Goal: Transaction & Acquisition: Purchase product/service

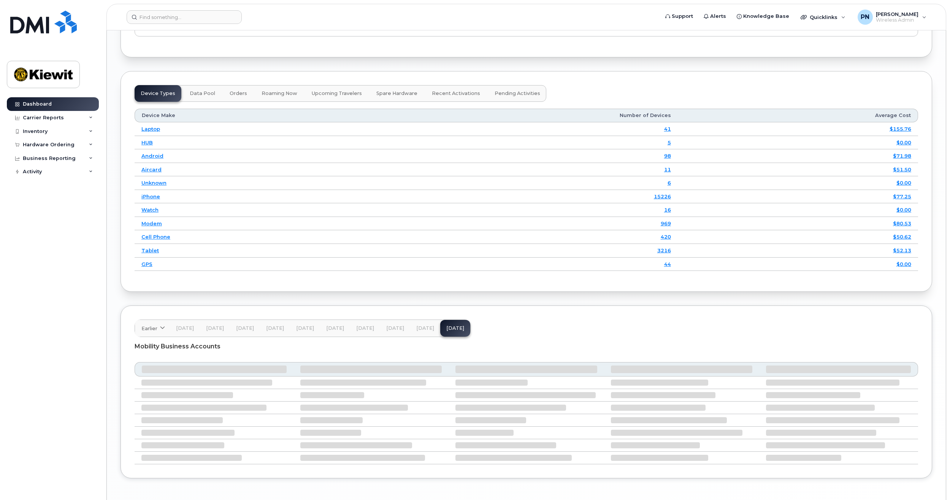
scroll to position [989, 0]
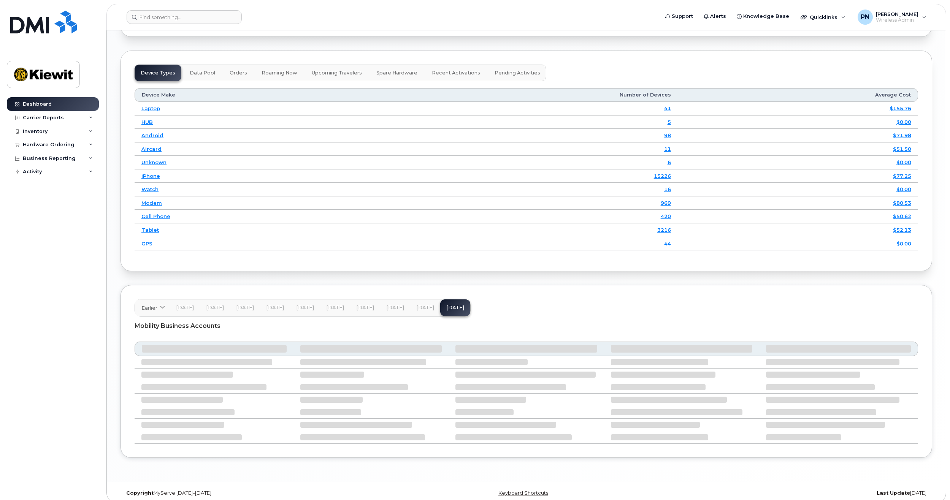
click at [241, 74] on span "Orders" at bounding box center [238, 73] width 17 height 6
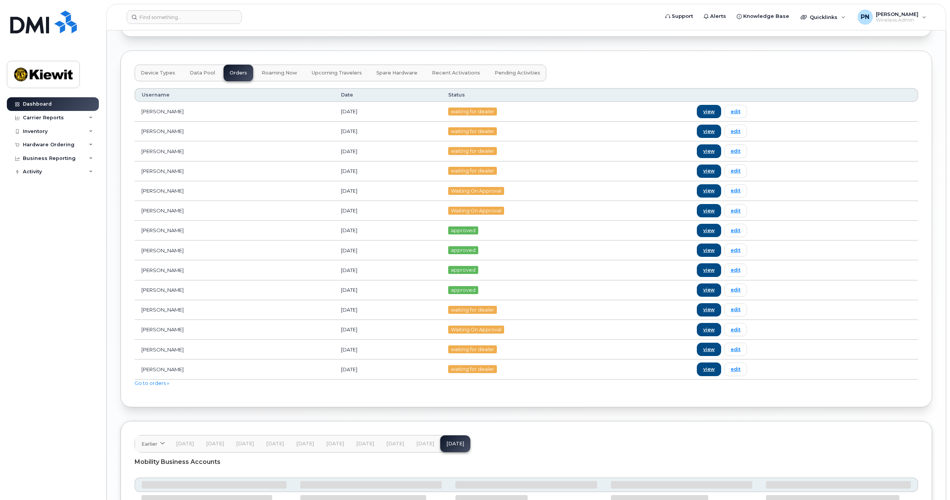
click at [201, 74] on span "Data Pool" at bounding box center [202, 73] width 25 height 6
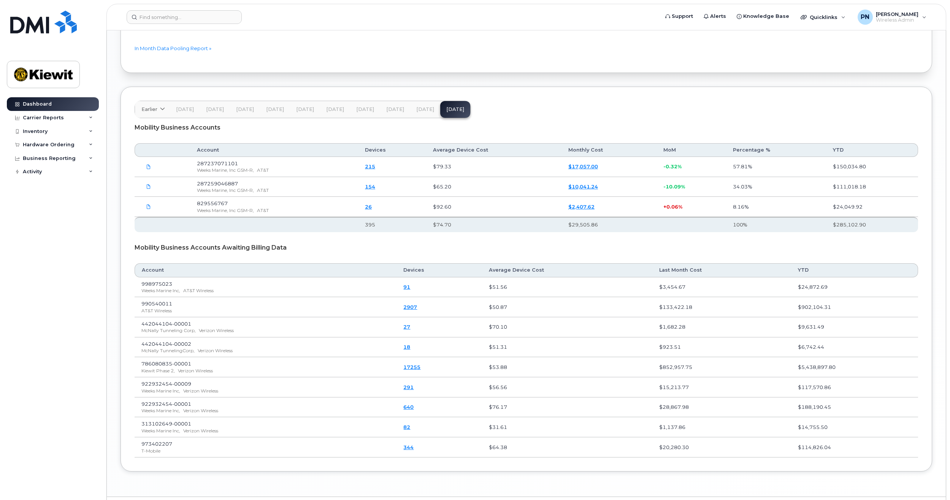
scroll to position [1103, 0]
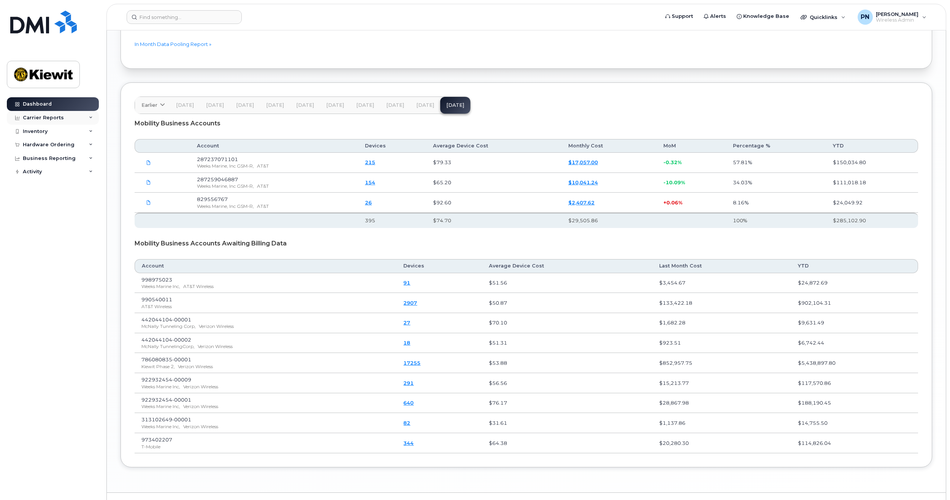
click at [89, 115] on div "Carrier Reports" at bounding box center [53, 118] width 92 height 14
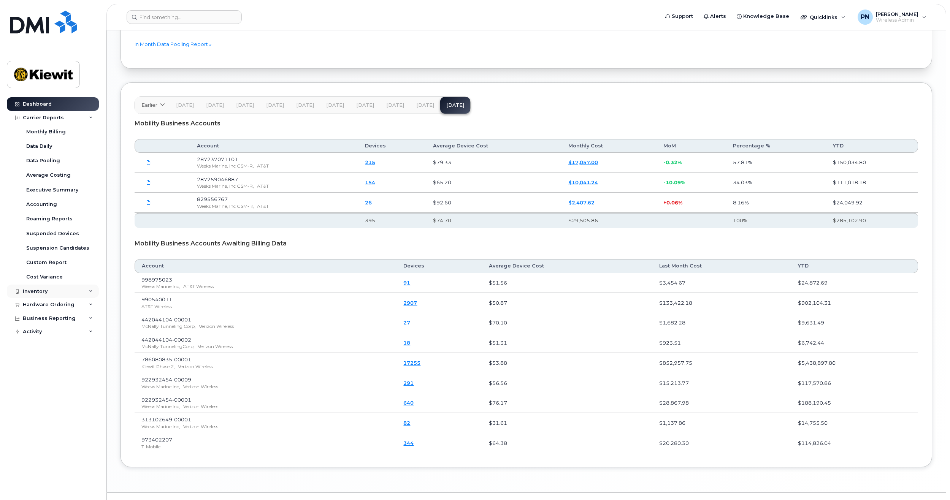
click at [84, 290] on div "Inventory" at bounding box center [53, 292] width 92 height 14
click at [62, 309] on div "Mobility Devices" at bounding box center [47, 305] width 43 height 7
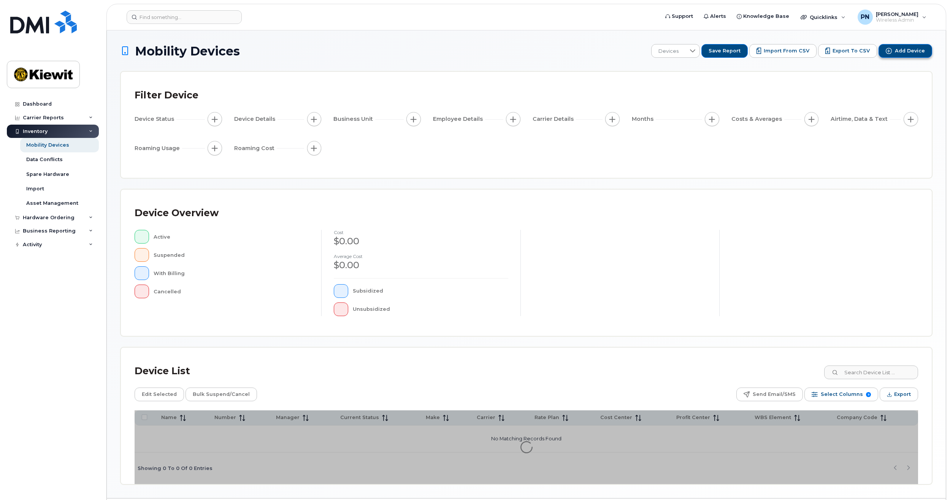
click at [892, 54] on button "Add Device" at bounding box center [906, 51] width 54 height 14
click at [889, 49] on icon "Add Device" at bounding box center [889, 51] width 6 height 6
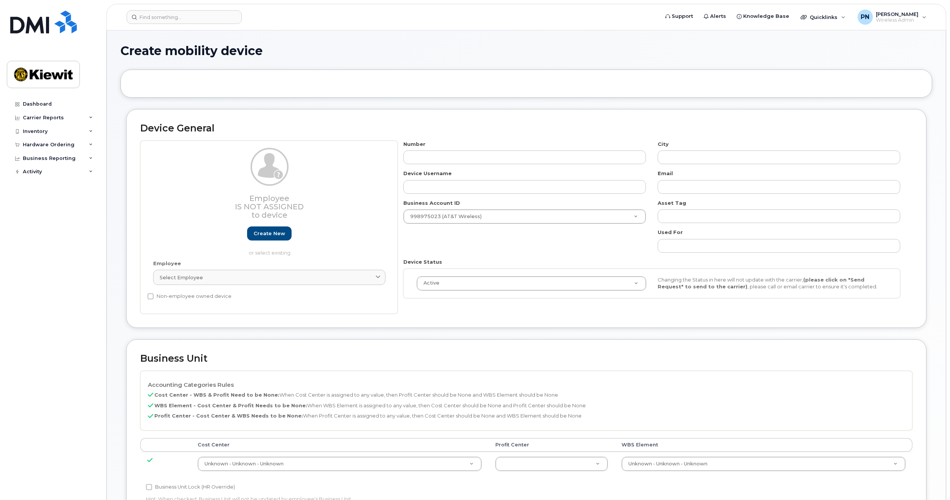
select select
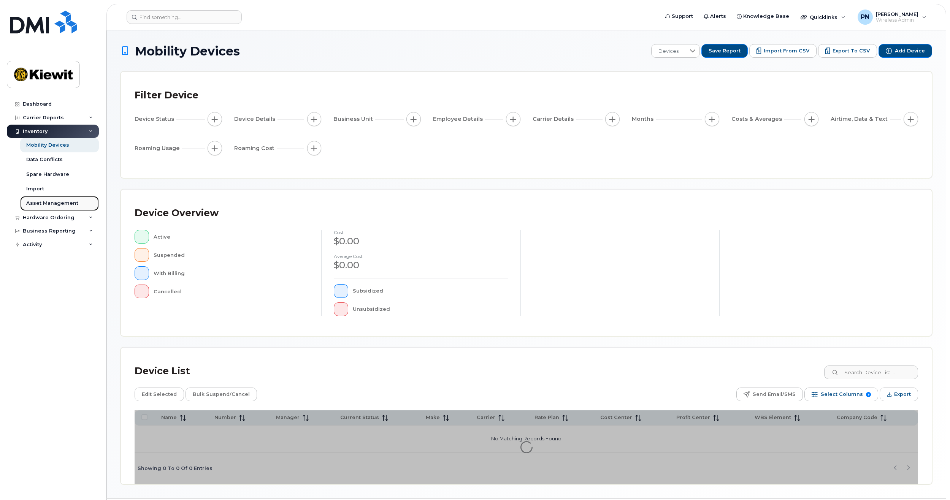
click at [71, 205] on div "Asset Management" at bounding box center [52, 203] width 52 height 7
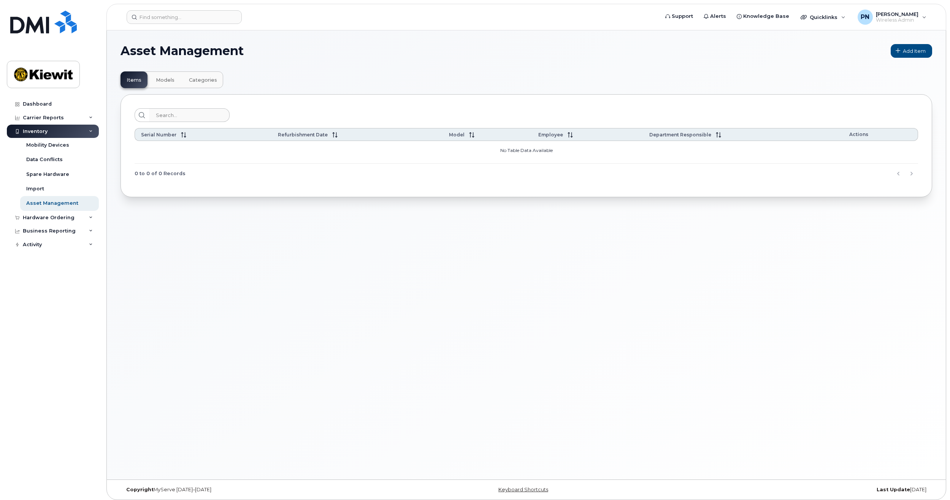
click at [167, 76] on button "Models" at bounding box center [165, 79] width 31 height 17
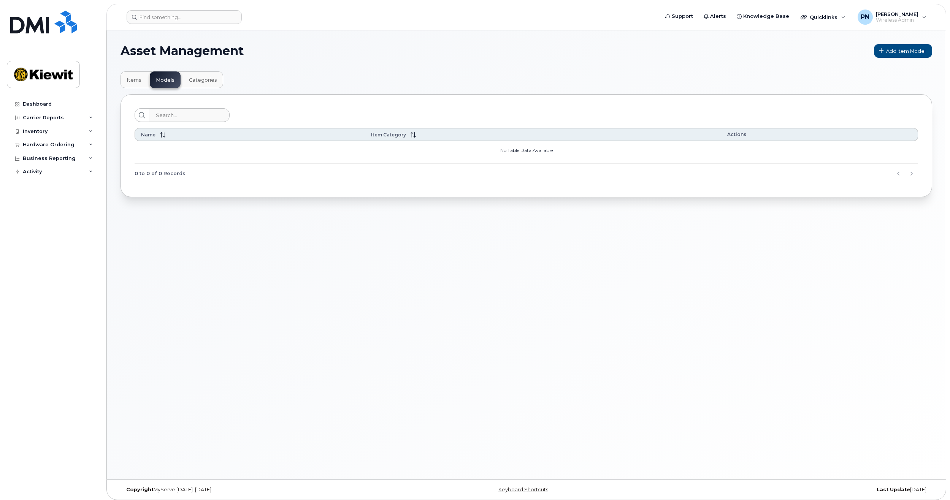
click at [197, 86] on button "Categories" at bounding box center [203, 79] width 40 height 17
click at [138, 78] on span "Items" at bounding box center [134, 80] width 15 height 6
click at [94, 160] on div "Business Reporting" at bounding box center [53, 159] width 92 height 14
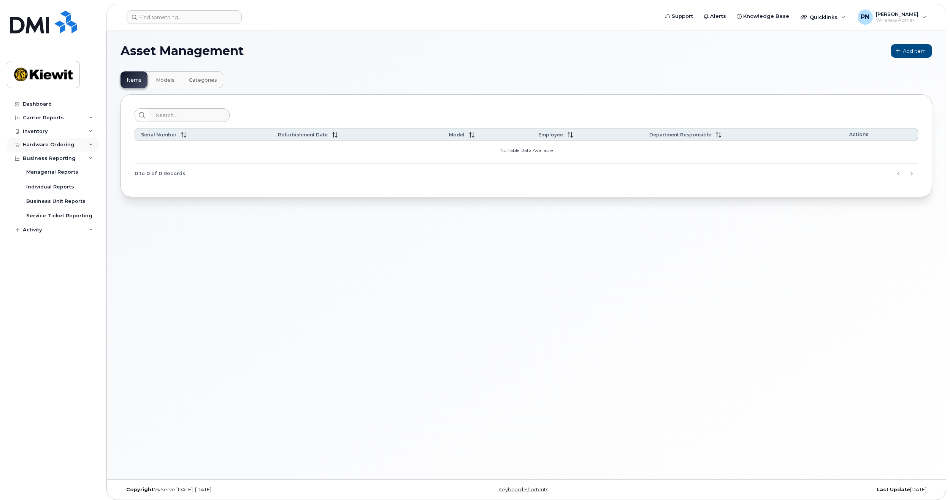
click at [91, 145] on icon at bounding box center [91, 145] width 4 height 4
click at [90, 133] on div "Inventory" at bounding box center [53, 132] width 92 height 14
click at [87, 117] on div "Carrier Reports" at bounding box center [53, 118] width 92 height 14
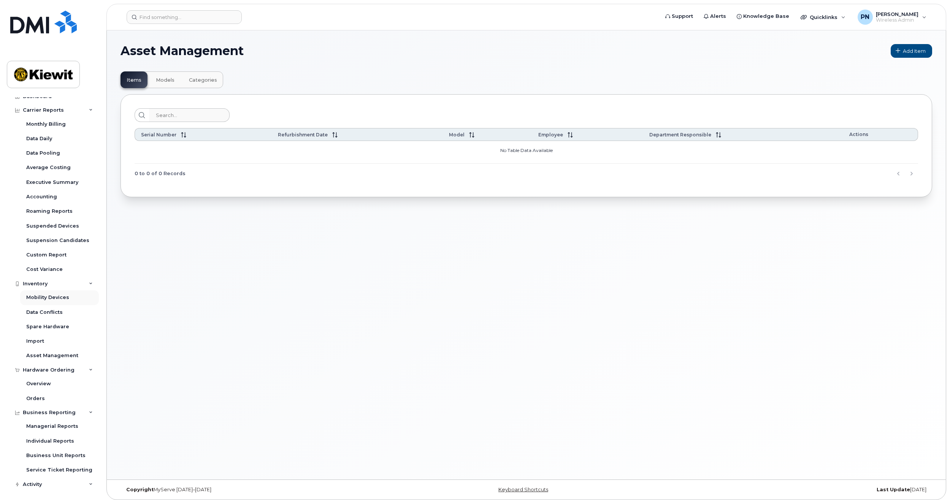
scroll to position [10, 0]
click at [80, 365] on div "Hardware Ordering" at bounding box center [53, 368] width 92 height 14
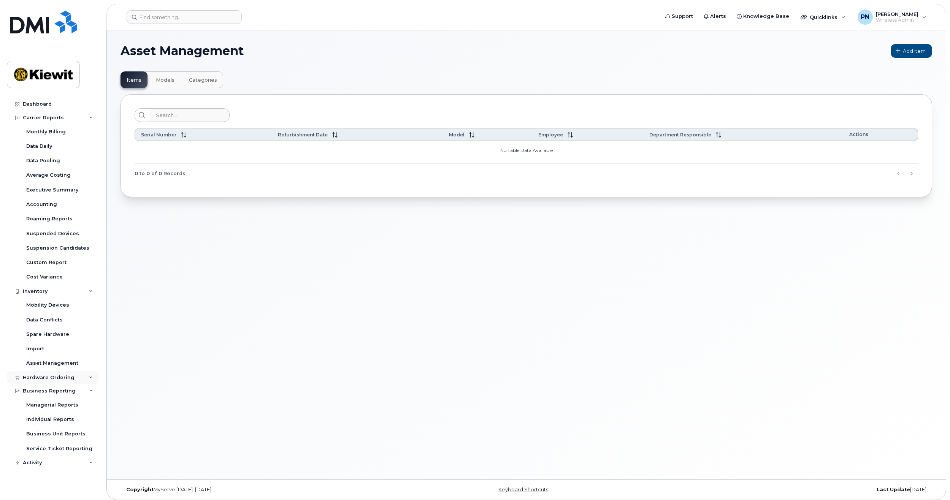
click at [54, 375] on div "Hardware Ordering" at bounding box center [49, 378] width 52 height 6
click at [42, 391] on div "Overview" at bounding box center [38, 391] width 25 height 7
click at [43, 394] on div "Overview" at bounding box center [38, 391] width 25 height 7
click at [50, 201] on div "Accounting" at bounding box center [41, 204] width 31 height 7
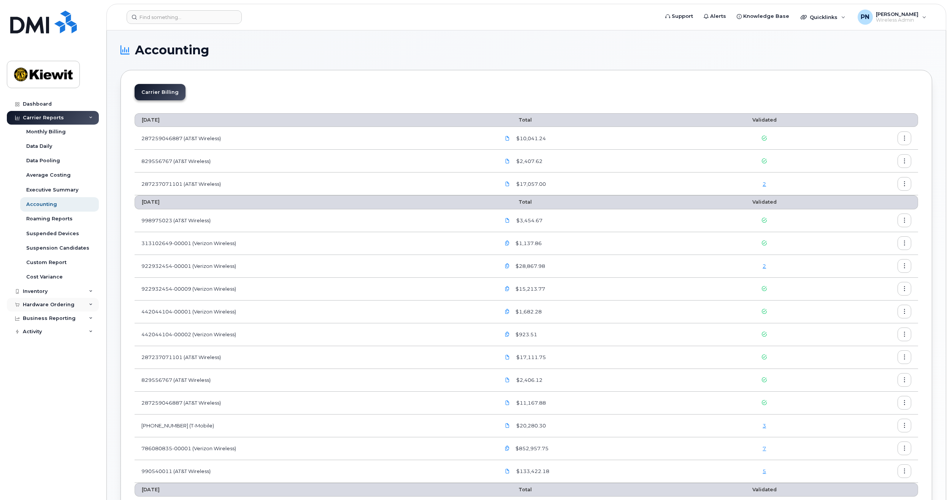
click at [84, 304] on div "Hardware Ordering" at bounding box center [53, 305] width 92 height 14
click at [48, 320] on div "Overview" at bounding box center [38, 319] width 25 height 7
click at [58, 318] on link "Overview" at bounding box center [59, 319] width 79 height 14
click at [44, 319] on div "Overview" at bounding box center [38, 319] width 25 height 7
click at [38, 333] on div "Orders" at bounding box center [35, 333] width 19 height 7
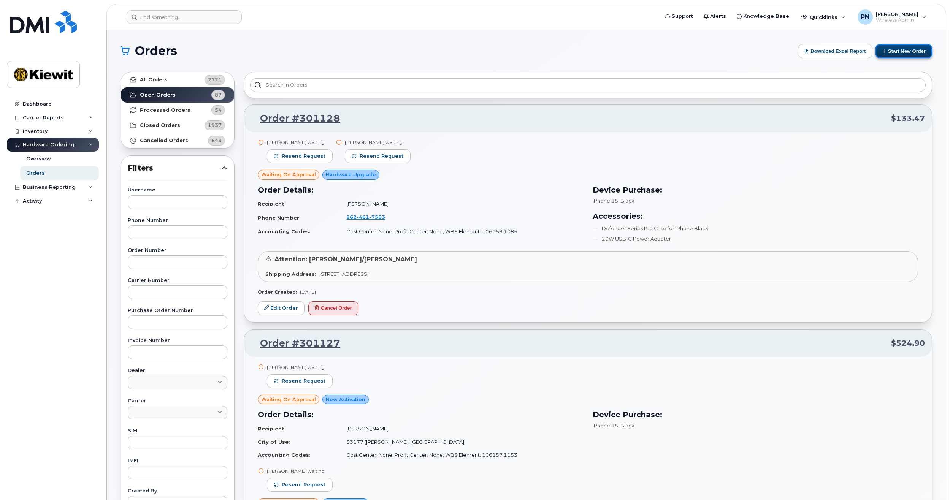
click at [902, 45] on button "Start New Order" at bounding box center [904, 51] width 57 height 14
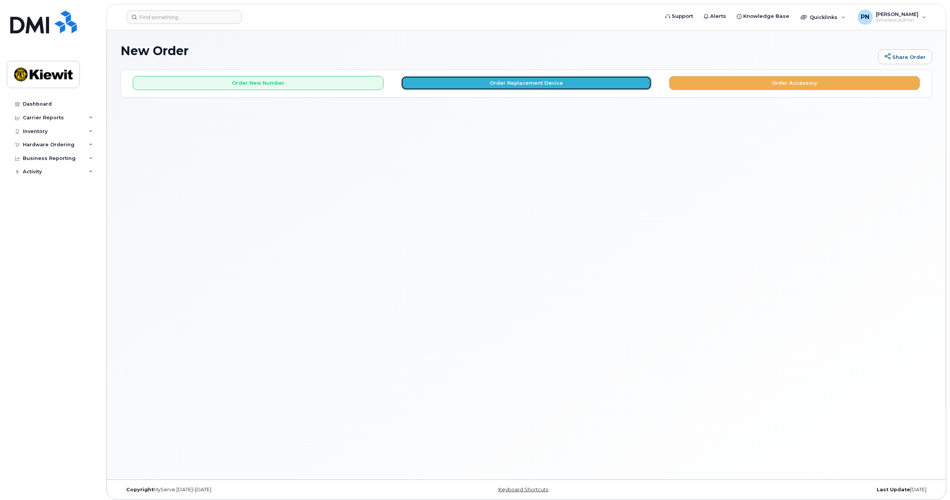
click at [489, 84] on button "Order Replacement Device" at bounding box center [526, 83] width 251 height 14
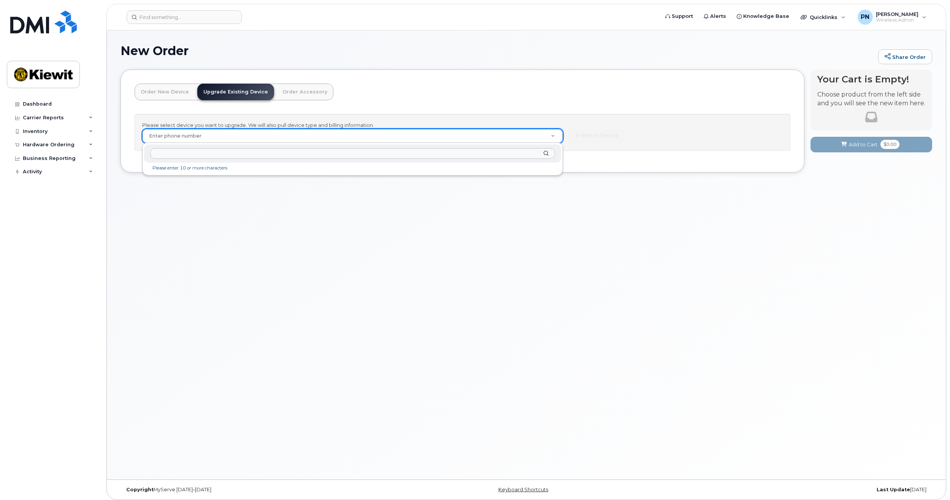
click at [182, 156] on input "text" at bounding box center [352, 153] width 405 height 11
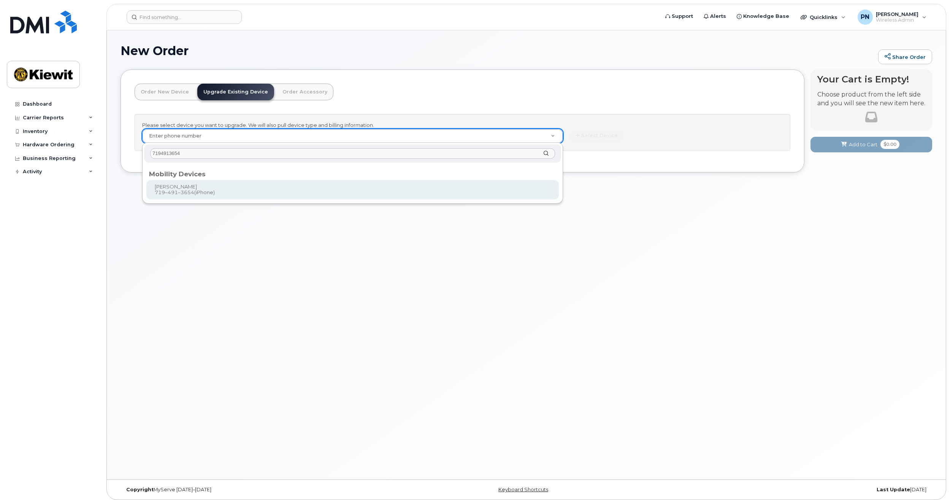
type input "7194913654"
type input "1117971"
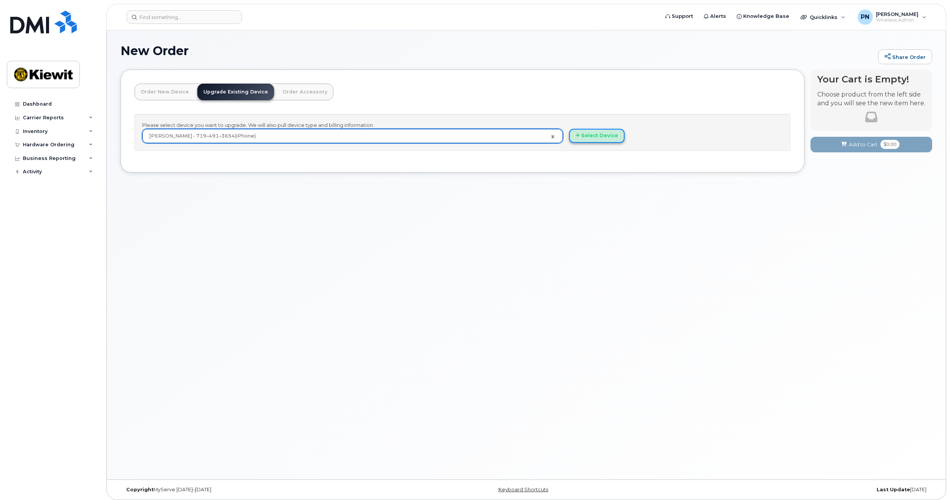
click at [605, 140] on button "Select Device" at bounding box center [597, 136] width 56 height 14
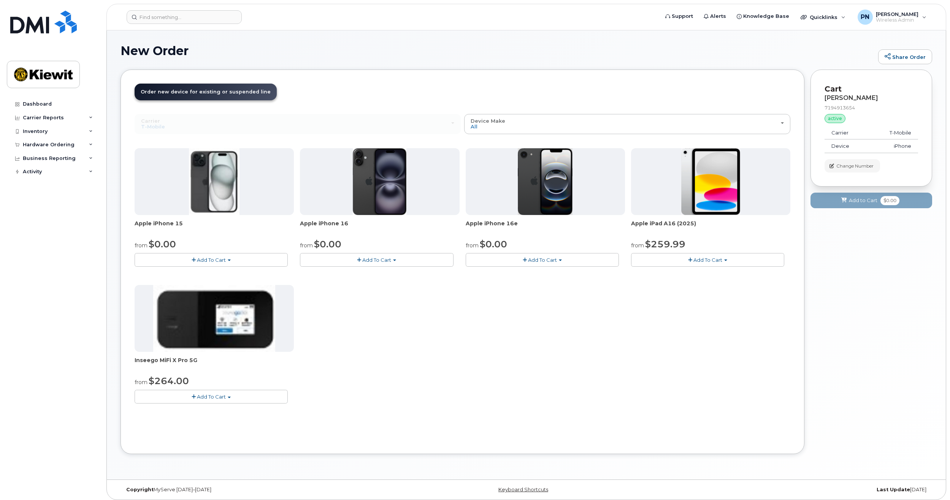
click at [353, 260] on button "Add To Cart" at bounding box center [376, 259] width 153 height 13
click at [382, 263] on button "Add To Cart" at bounding box center [376, 259] width 153 height 13
click at [364, 258] on span "Add To Cart" at bounding box center [376, 260] width 29 height 6
click at [351, 276] on link "$0.00 - 2 Year Upgrade (128GB)" at bounding box center [349, 275] width 95 height 10
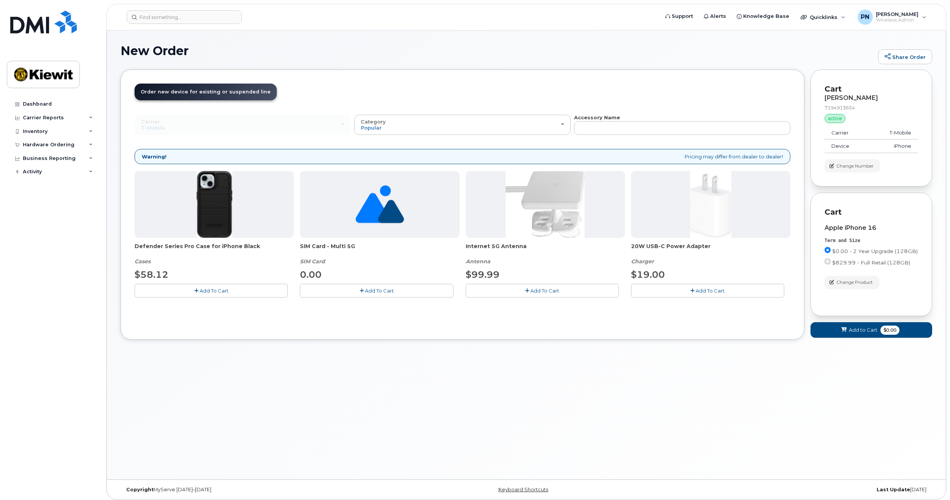
click at [222, 290] on span "Add To Cart" at bounding box center [214, 291] width 29 height 6
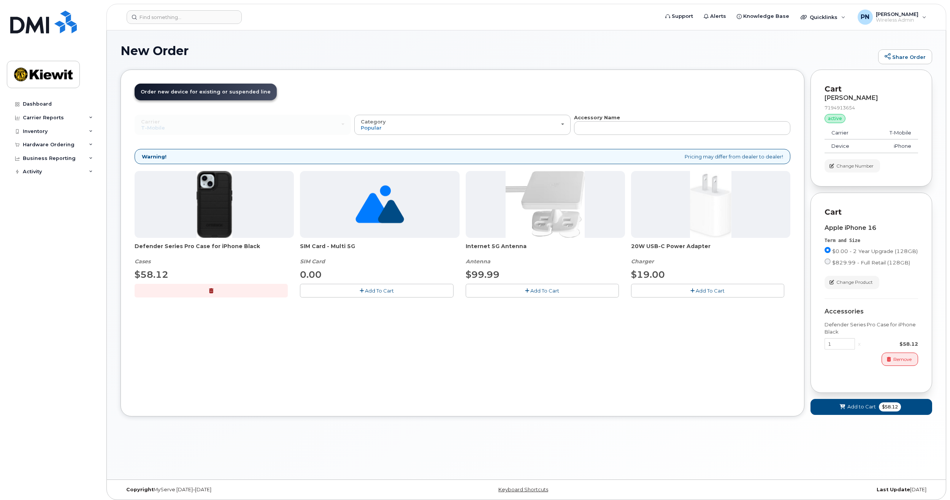
click at [424, 292] on button "Add To Cart" at bounding box center [376, 290] width 153 height 13
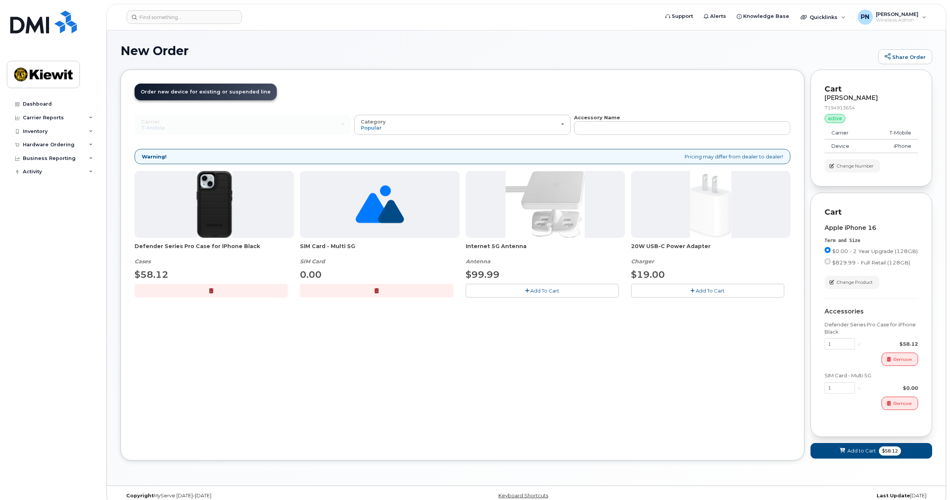
click at [647, 290] on button "Add To Cart" at bounding box center [707, 290] width 153 height 13
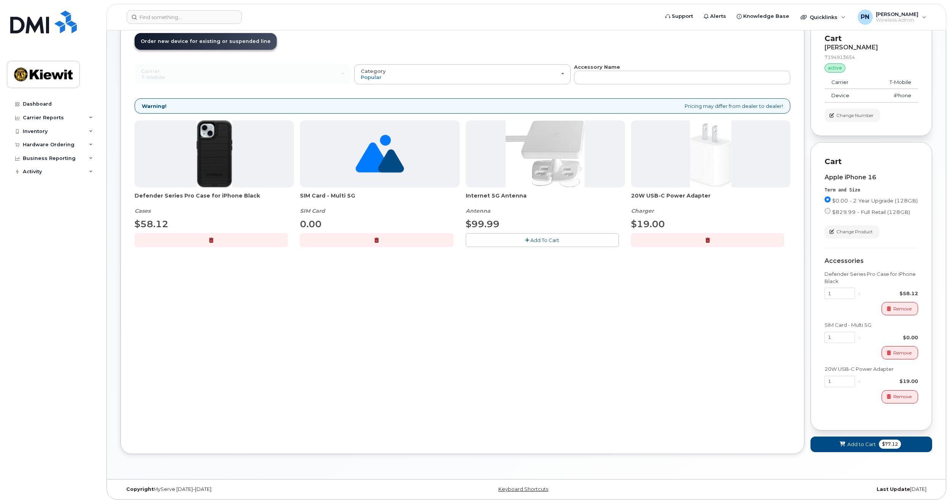
scroll to position [54, 0]
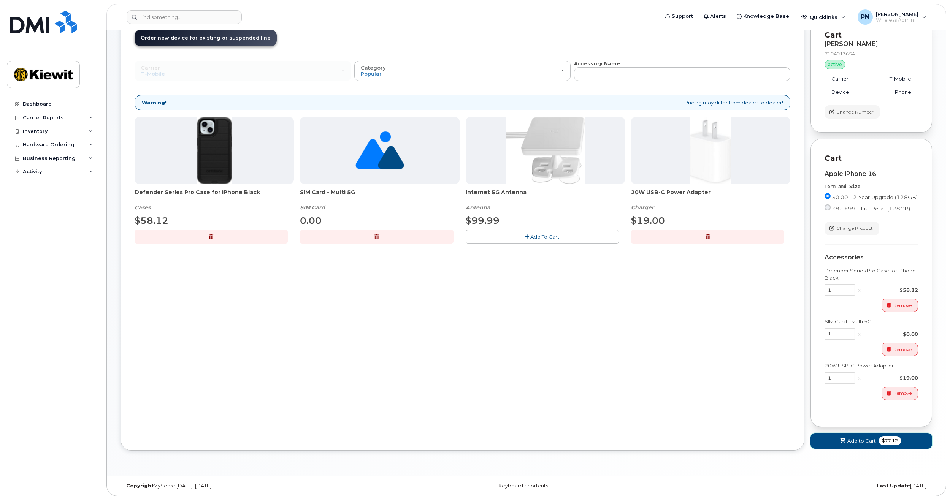
click at [875, 440] on span "Add to Cart" at bounding box center [862, 441] width 29 height 7
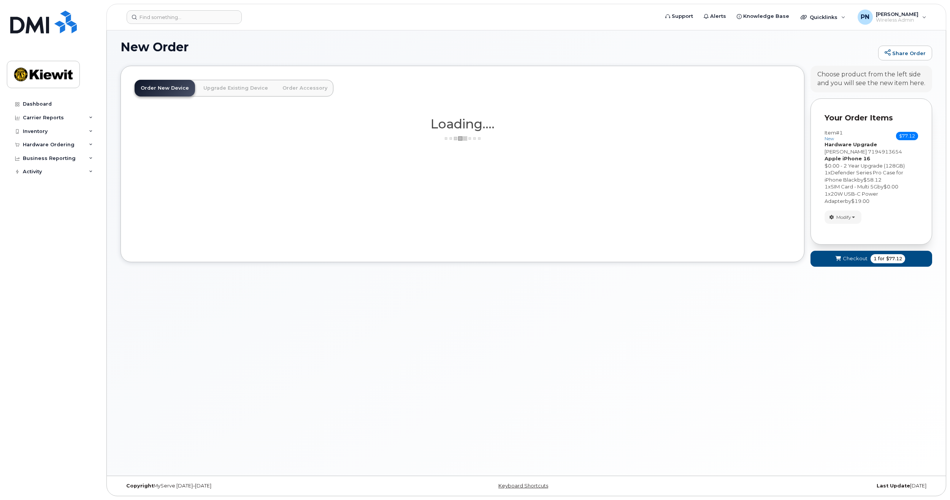
scroll to position [4, 0]
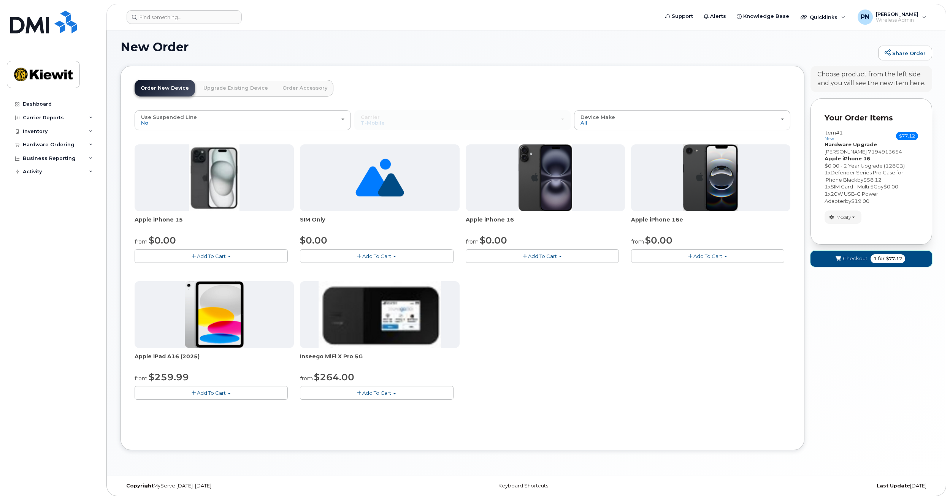
click at [836, 258] on icon "submit" at bounding box center [838, 259] width 5 height 5
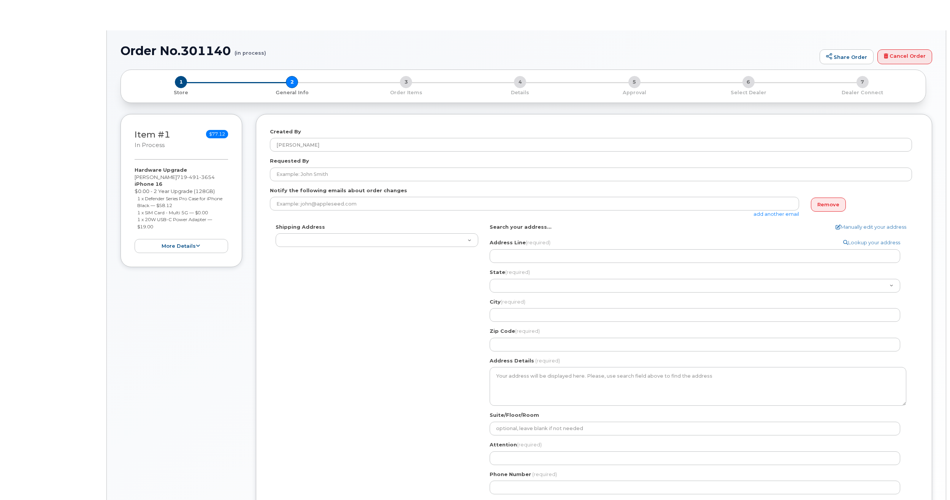
select select
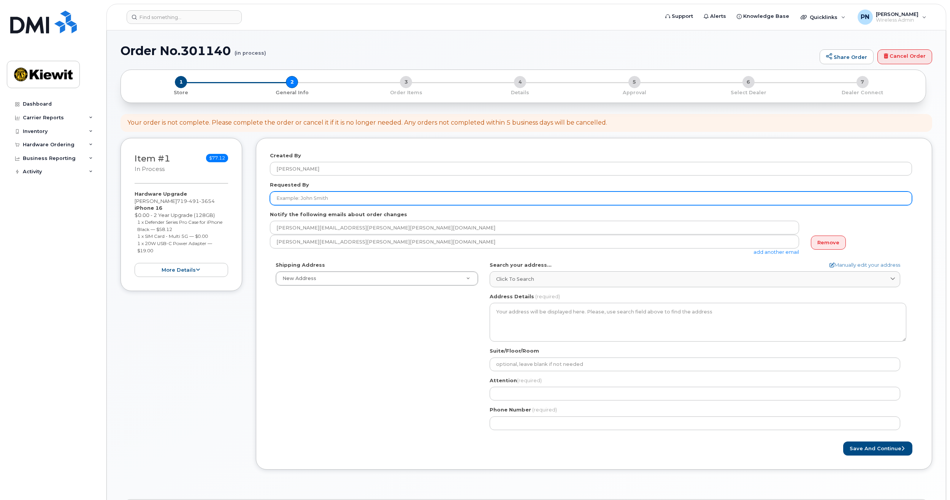
click at [331, 199] on input "Requested By" at bounding box center [591, 199] width 642 height 14
type input "[PERSON_NAME]"
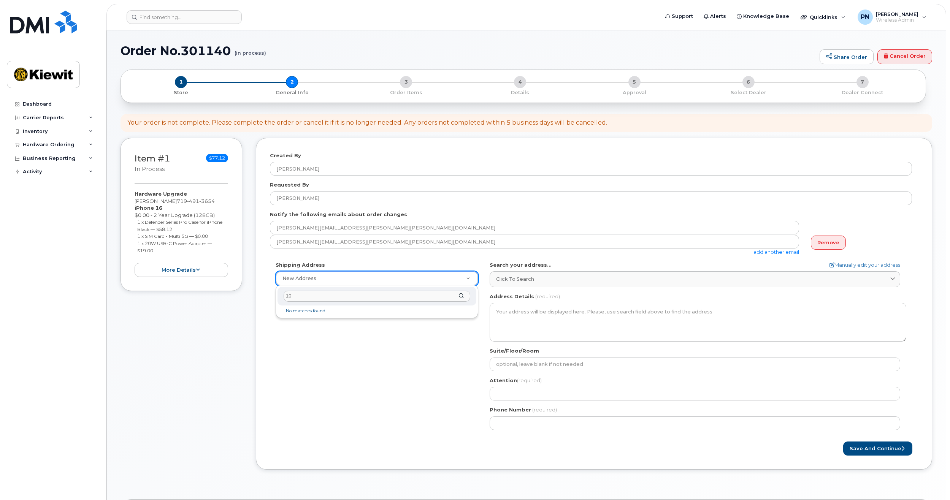
type input "1"
type input "[STREET_ADDRESS]"
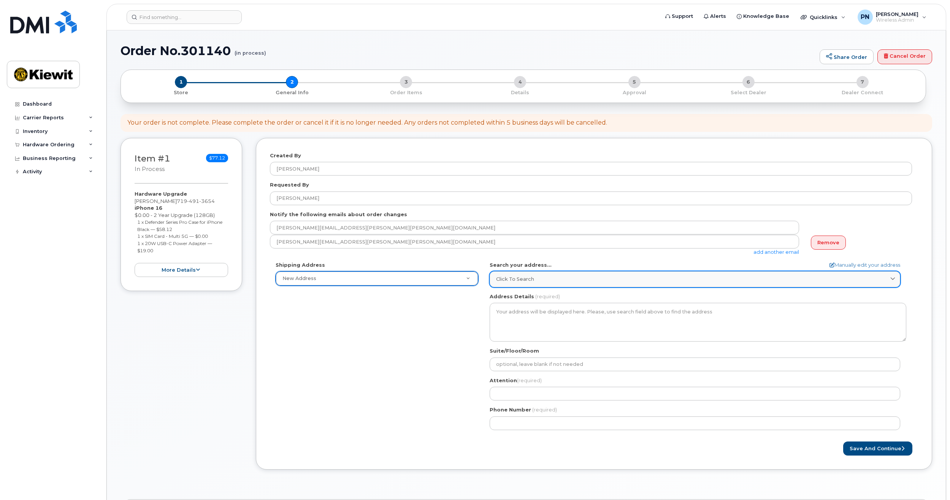
click at [535, 279] on div "Click to search" at bounding box center [695, 279] width 398 height 7
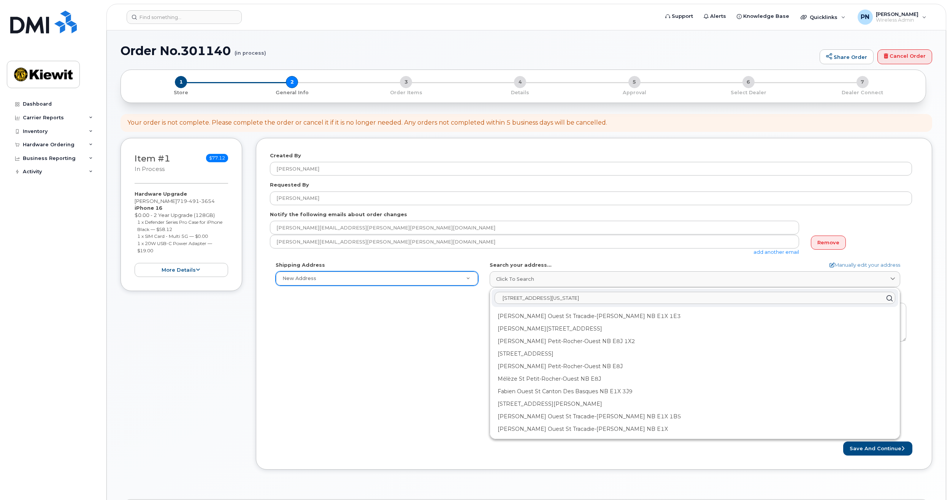
type input "[STREET_ADDRESS][US_STATE]"
click at [429, 352] on div "Shipping Address New Address New Address AB Search your address... Manually edi…" at bounding box center [591, 349] width 642 height 175
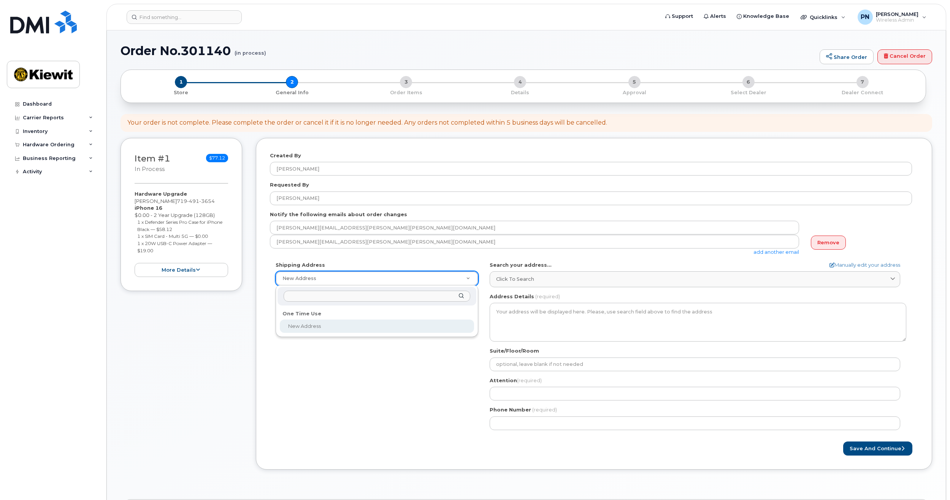
select select
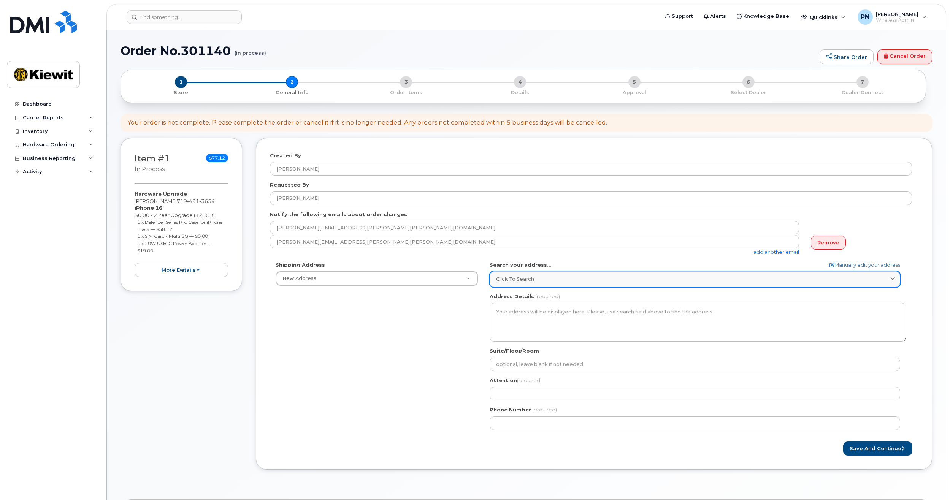
click at [524, 284] on link "Click to search" at bounding box center [695, 279] width 411 height 16
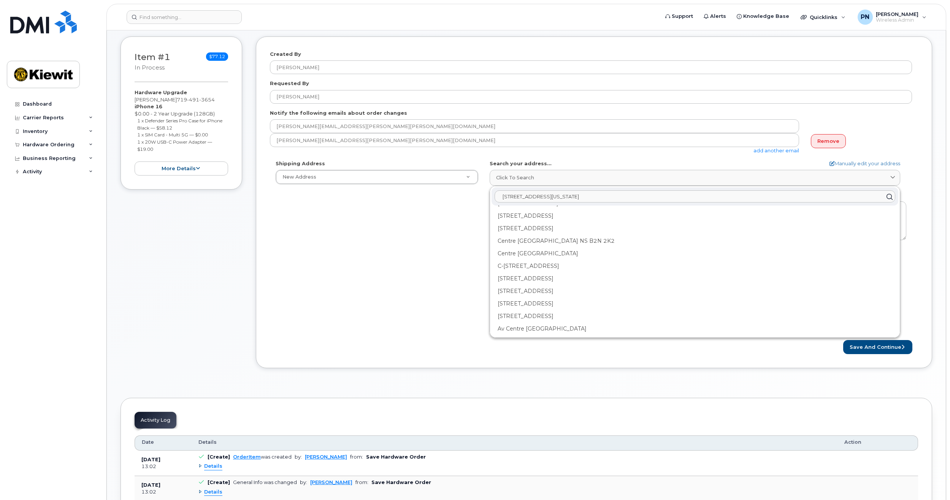
scroll to position [4, 0]
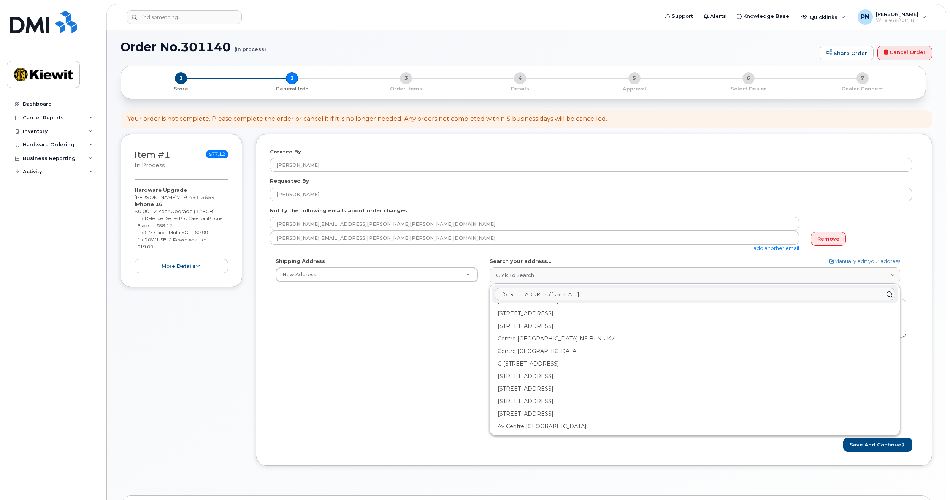
drag, startPoint x: 595, startPoint y: 294, endPoint x: 495, endPoint y: 301, distance: 100.7
click at [495, 301] on div "3651 wabash st Colorado Springs CO" at bounding box center [695, 295] width 407 height 18
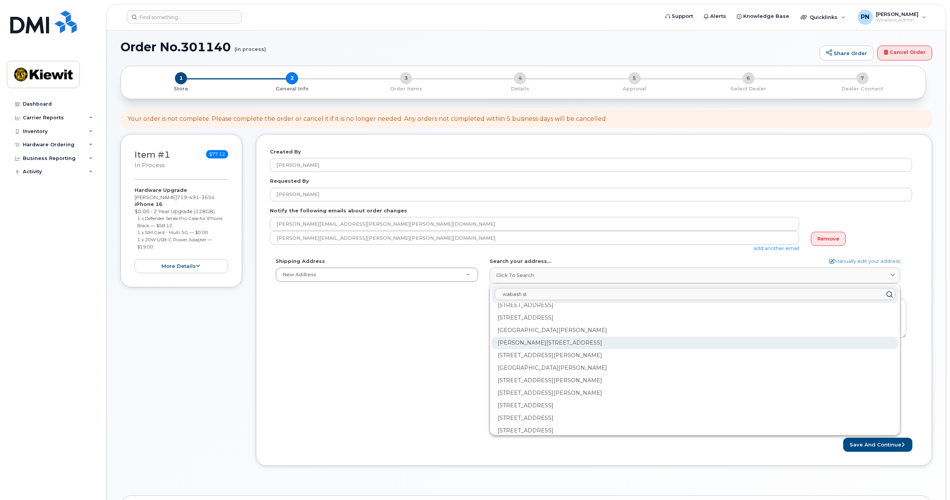
scroll to position [951, 0]
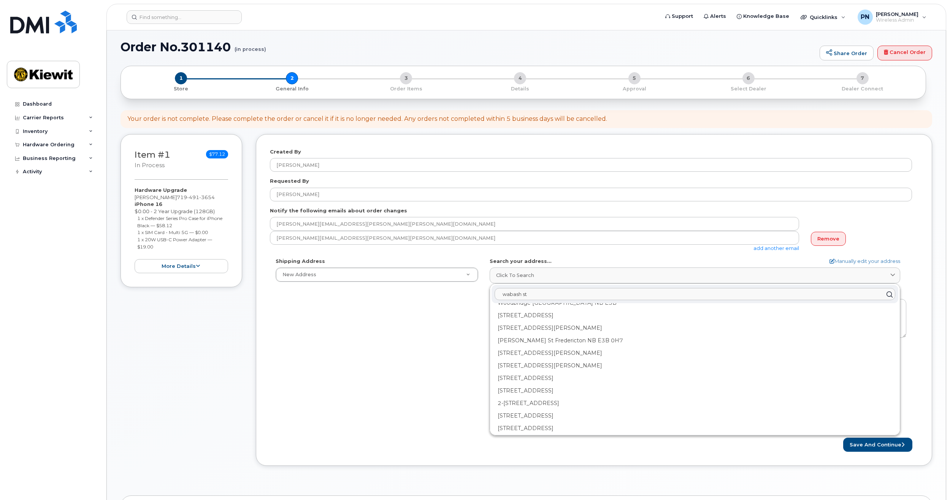
type input "wabash st"
click at [428, 340] on div "Shipping Address New Address New Address AB Search your address... Manually edi…" at bounding box center [591, 345] width 642 height 175
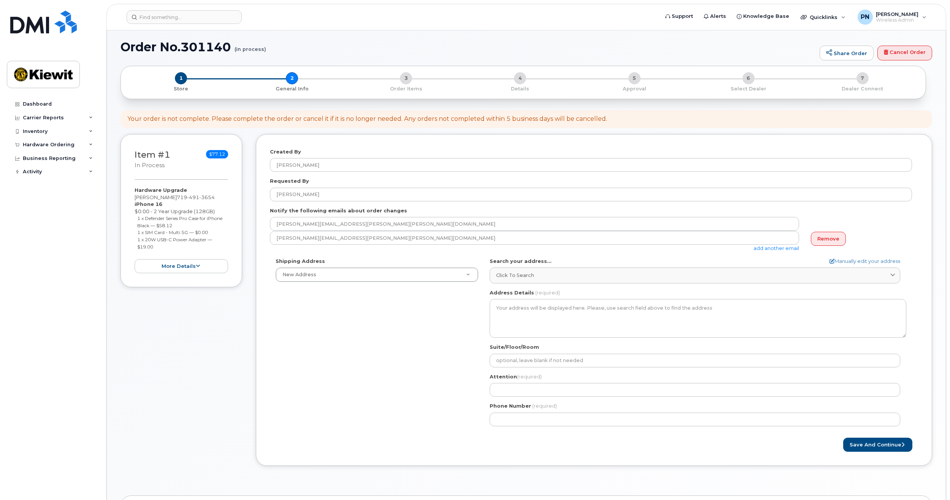
click at [839, 265] on div "Search your address... Manually edit your address Click to search wabash st 65 …" at bounding box center [698, 271] width 417 height 26
click at [838, 264] on link "Manually edit your address" at bounding box center [865, 261] width 71 height 7
select select
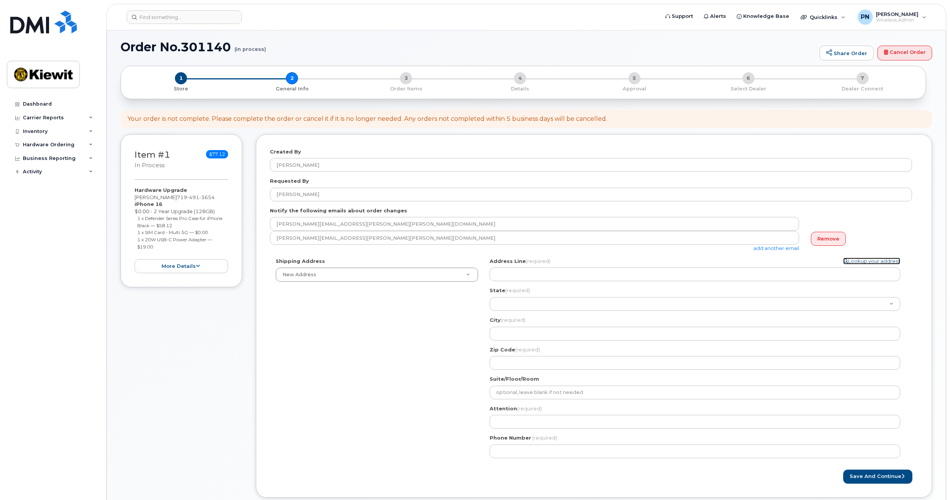
click at [844, 261] on icon at bounding box center [845, 261] width 5 height 5
select select
select select "? string:AB ?"
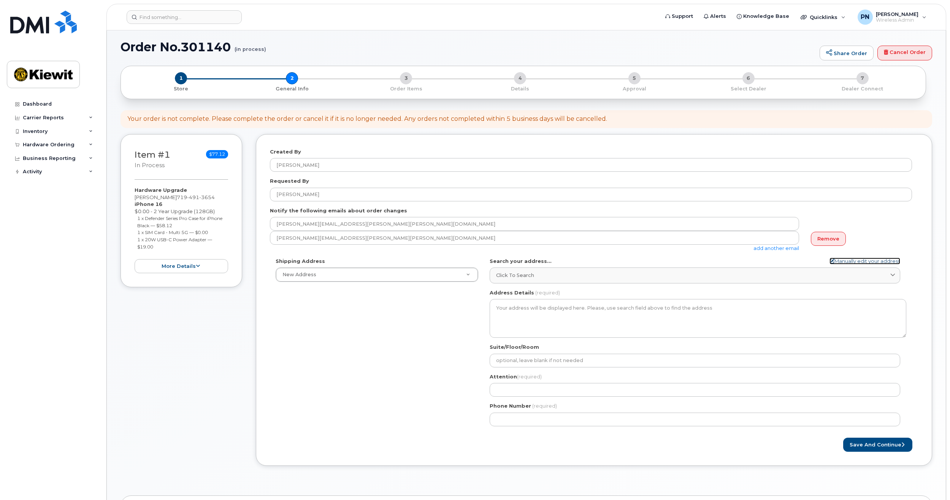
click at [844, 261] on link "Manually edit your address" at bounding box center [865, 261] width 71 height 7
select select
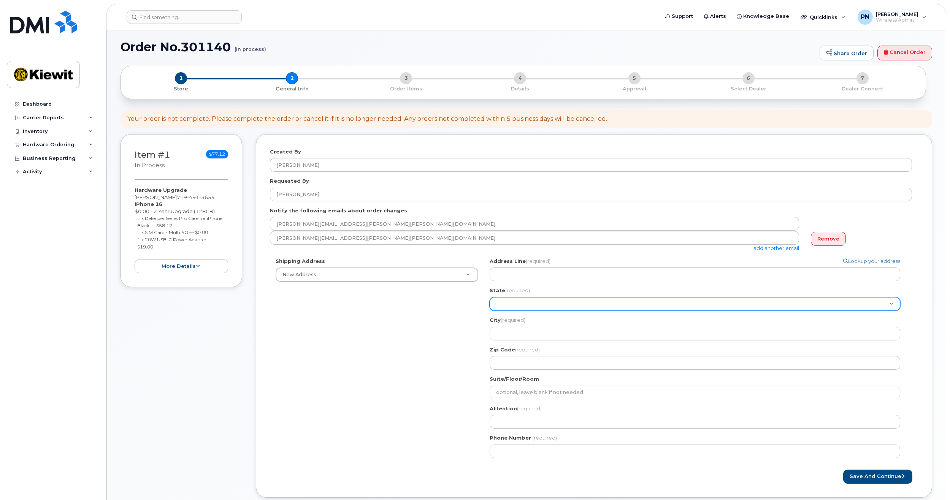
click at [508, 304] on select "Alabama Alaska American Samoa Arizona Arkansas California Colorado Connecticut …" at bounding box center [695, 304] width 411 height 14
select select "CO"
click at [490, 297] on select "Alabama Alaska American Samoa Arizona Arkansas California Colorado Connecticut …" at bounding box center [695, 304] width 411 height 14
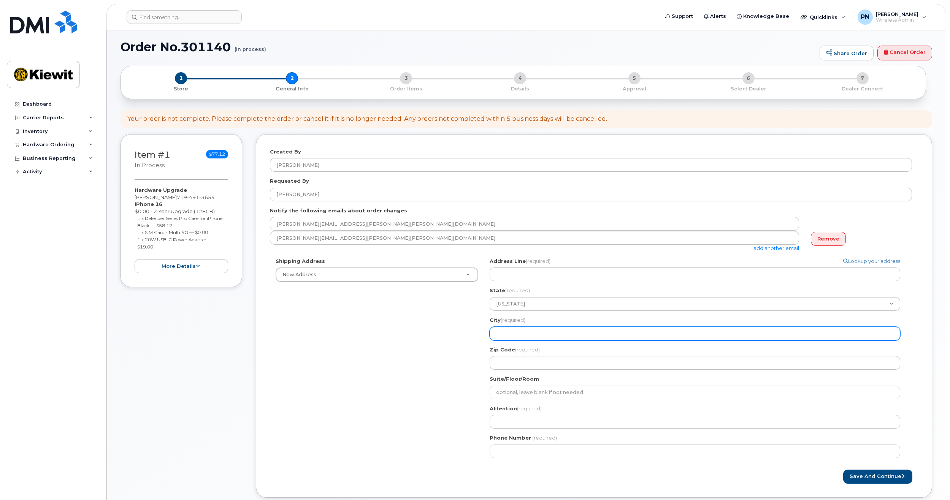
click at [524, 338] on input "City (required)" at bounding box center [695, 334] width 411 height 14
select select
type input "C"
select select
type input "Co"
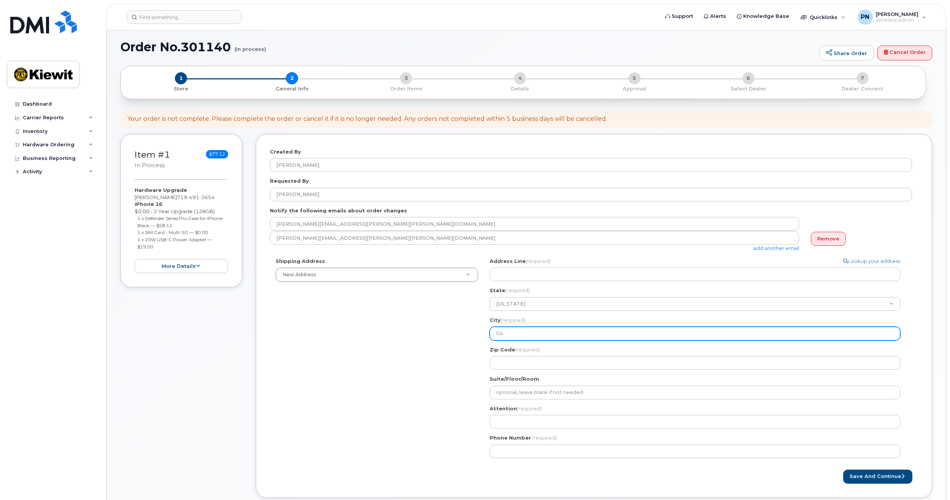
select select
type input "Col"
select select
type input "Colo"
select select
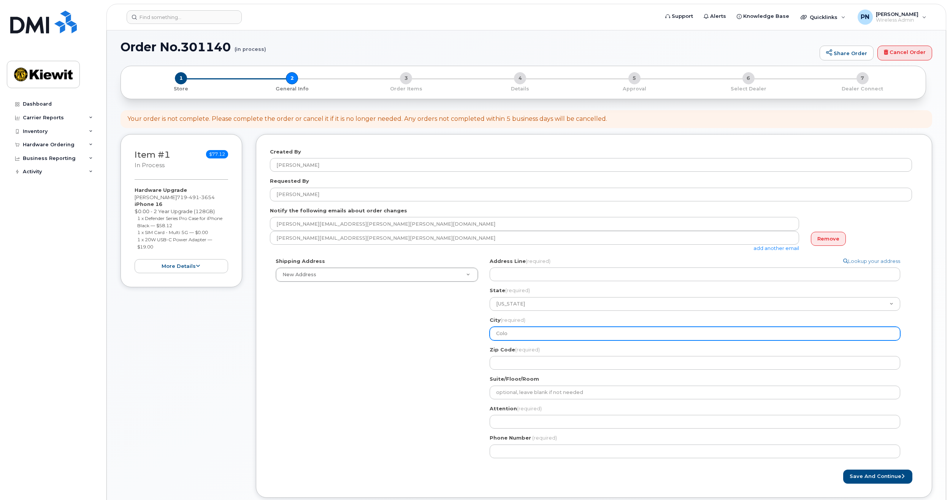
type input "Color"
select select
type input "Colora"
select select
type input "Colorad"
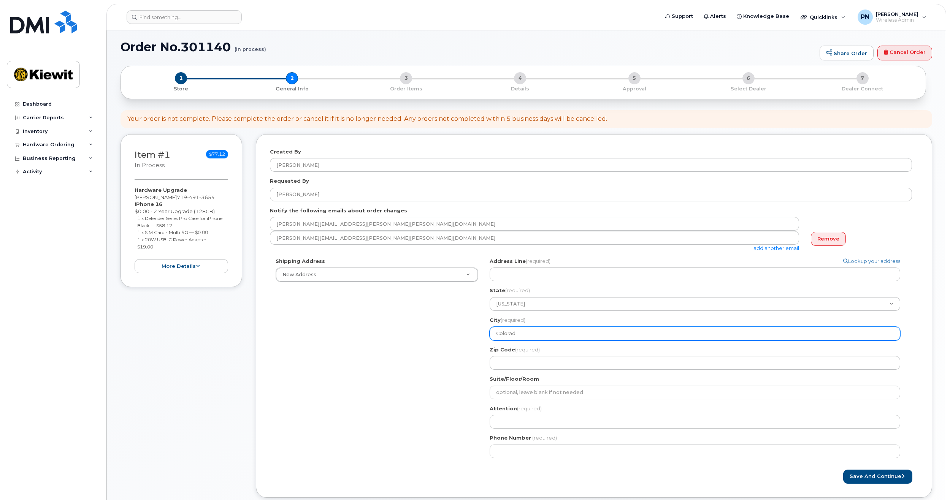
select select
type input "Coloradf"
select select
type input "Coloradfo"
select select
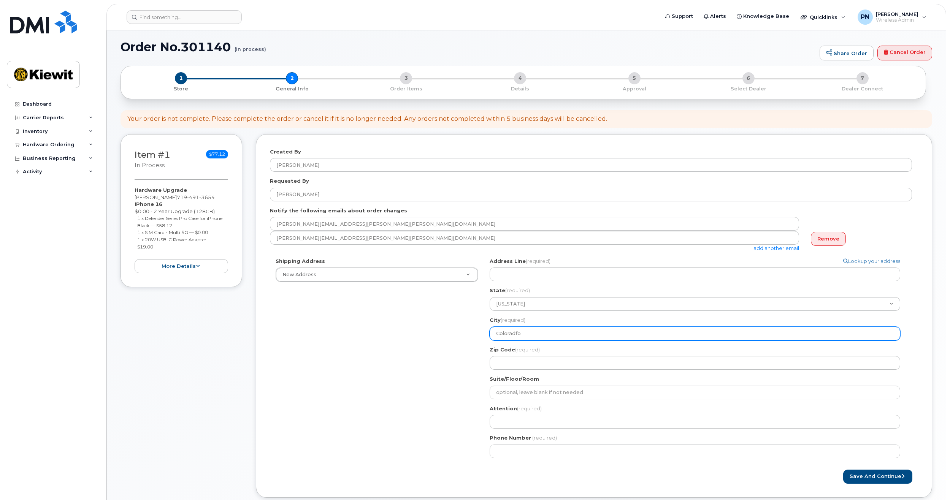
type input "Coloradf"
select select
type input "Colorad"
select select
type input "Colorado"
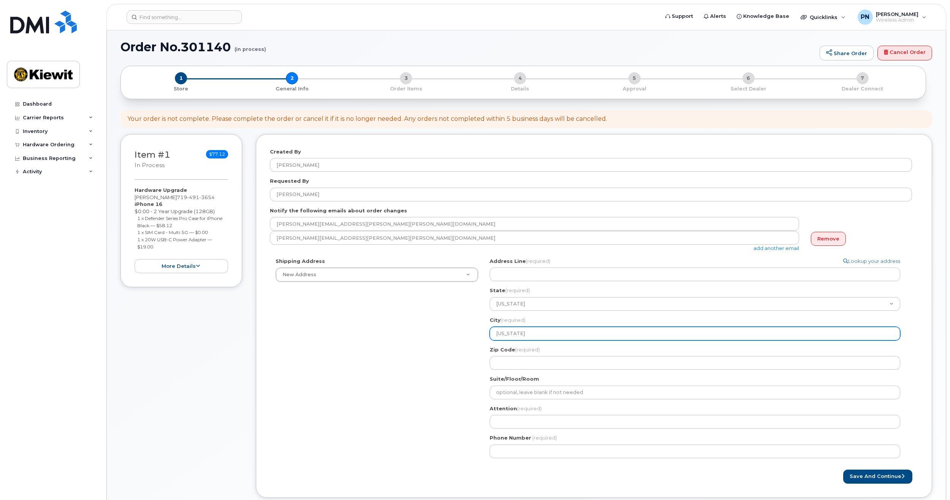
select select
type input "Colorado S"
select select
type input "Colorado Sp"
select select
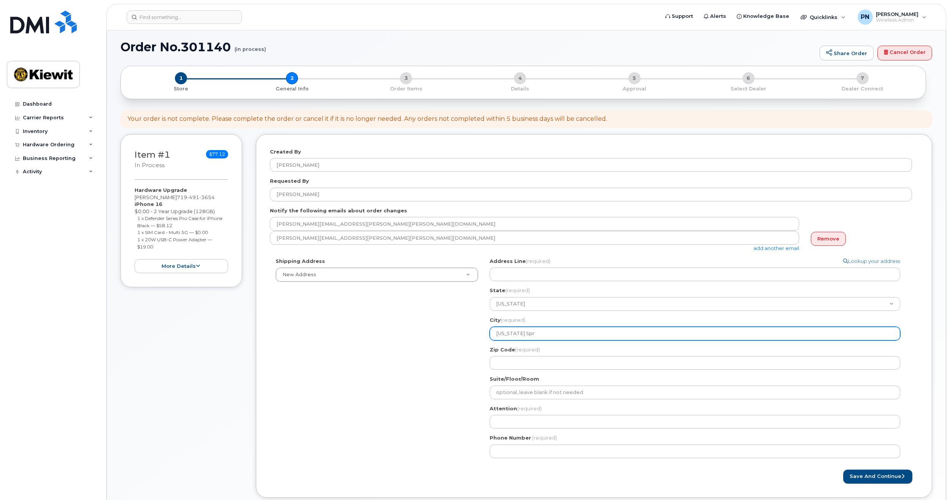
type input "Colorado Springs"
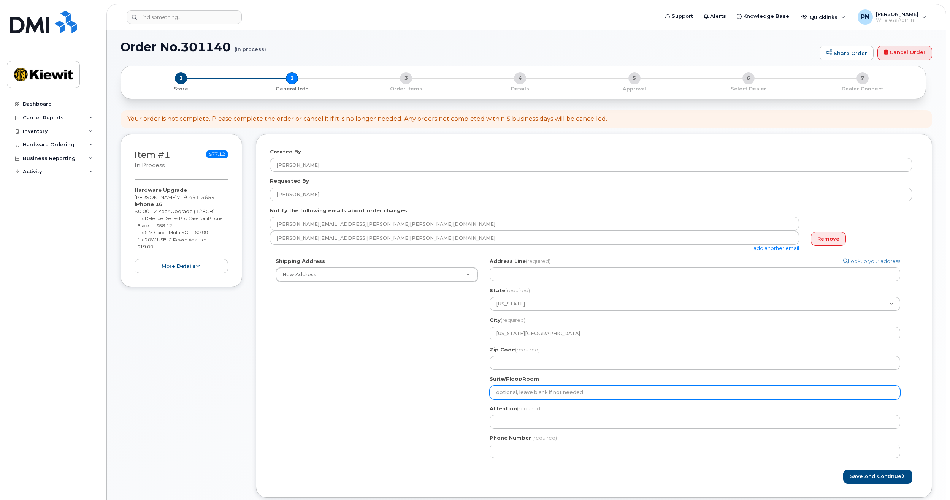
click at [526, 395] on input "Suite/Floor/Room" at bounding box center [695, 393] width 411 height 14
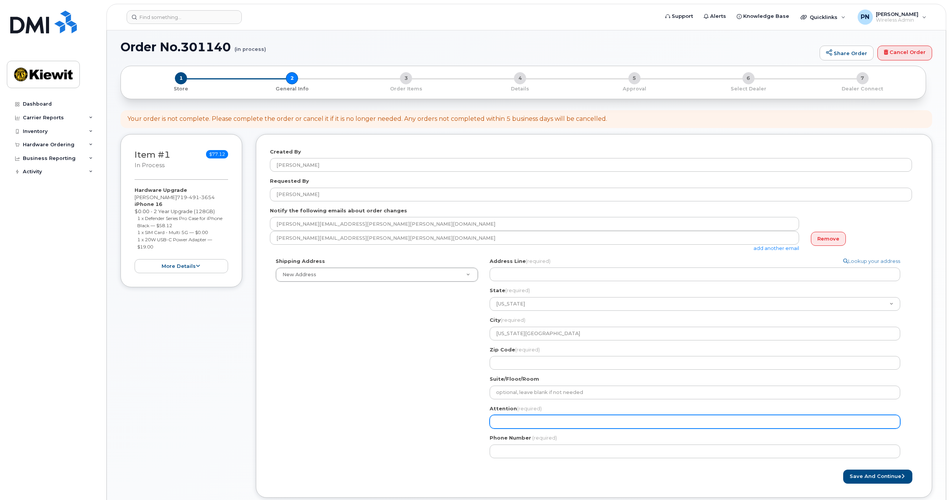
click at [532, 421] on input "Attention (required)" at bounding box center [695, 422] width 411 height 14
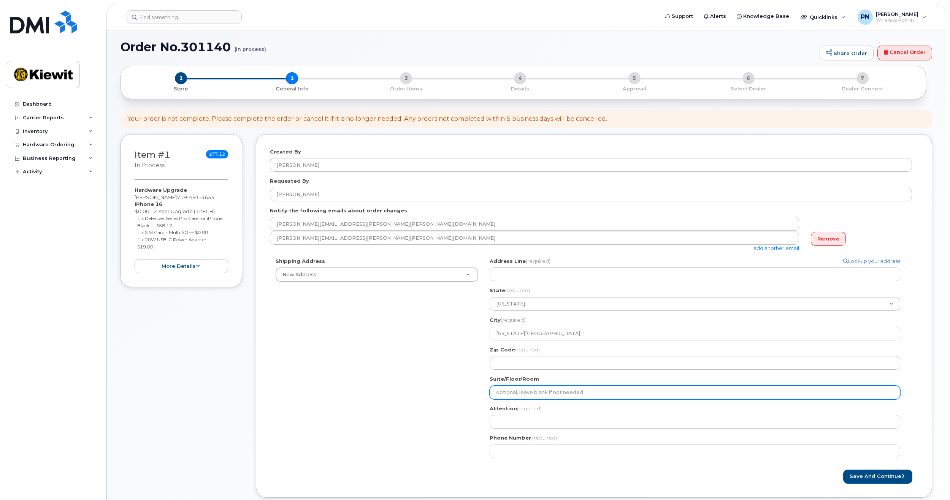
click at [524, 395] on input "Suite/Floor/Room" at bounding box center [695, 393] width 411 height 14
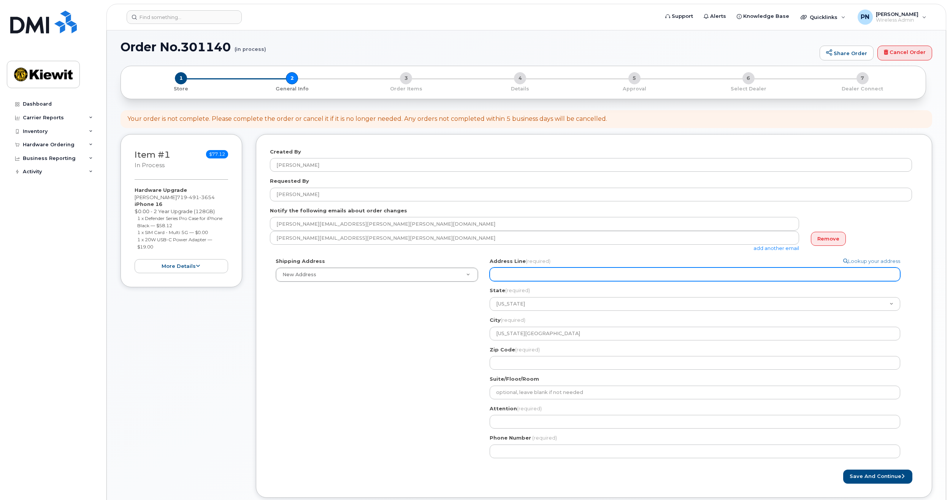
click at [521, 269] on input "Address Line (required)" at bounding box center [695, 275] width 411 height 14
select select
type input "3"
select select
type input "36"
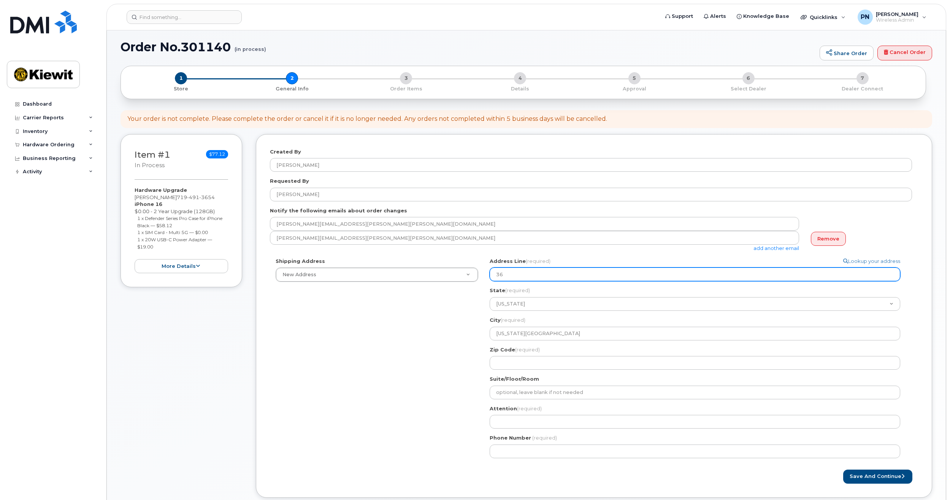
select select
type input "365"
select select
type input "3651 Wabash Street"
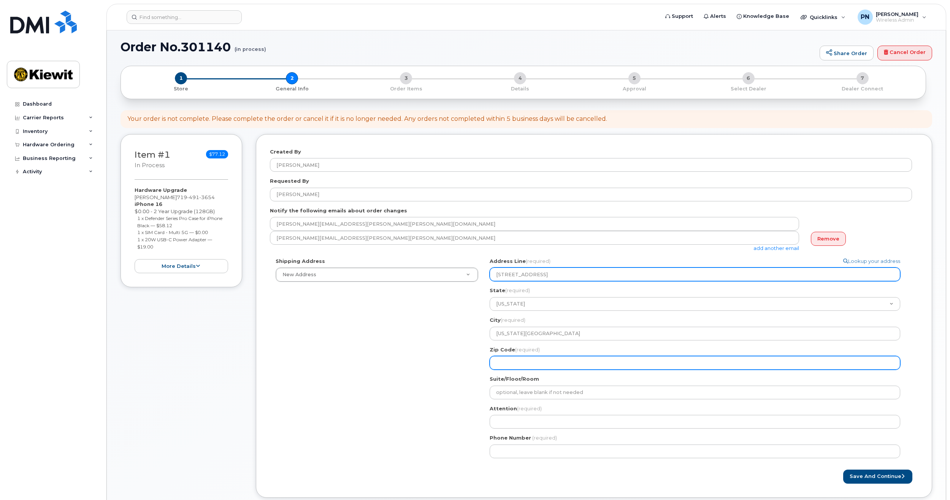
type input "80906"
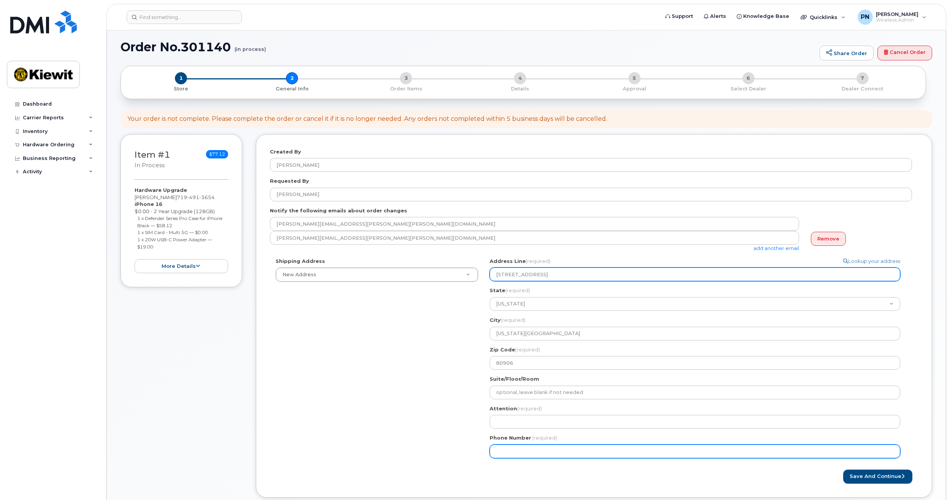
type input "7197262341"
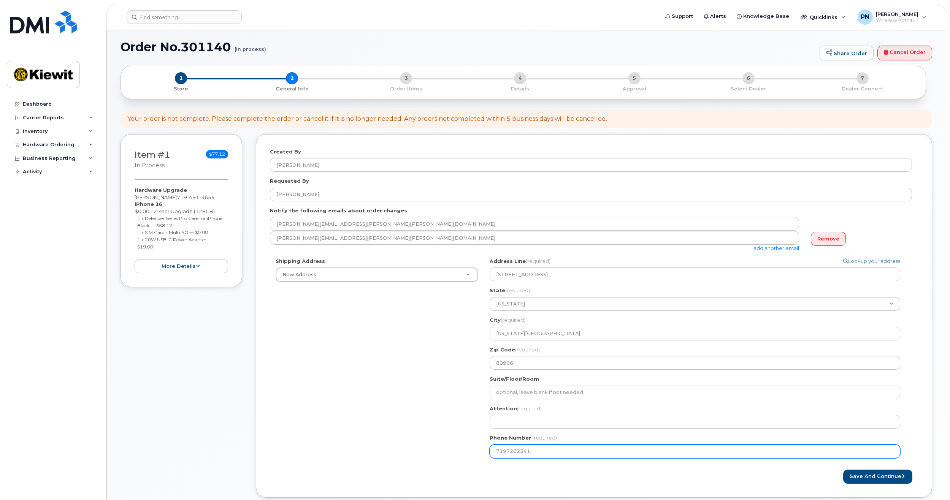
drag, startPoint x: 546, startPoint y: 456, endPoint x: 454, endPoint y: 444, distance: 93.6
click at [454, 444] on div "Shipping Address New Address New Address CO Colorado Springs Search your addres…" at bounding box center [591, 361] width 642 height 206
select select
type input "3039081700"
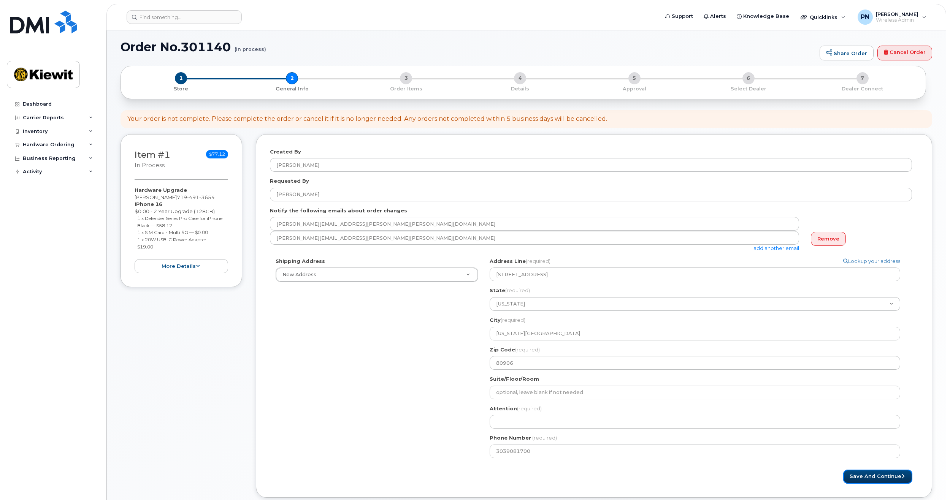
select select
click at [446, 386] on div "Shipping Address New Address New Address CO Colorado Springs Search your addres…" at bounding box center [591, 361] width 642 height 206
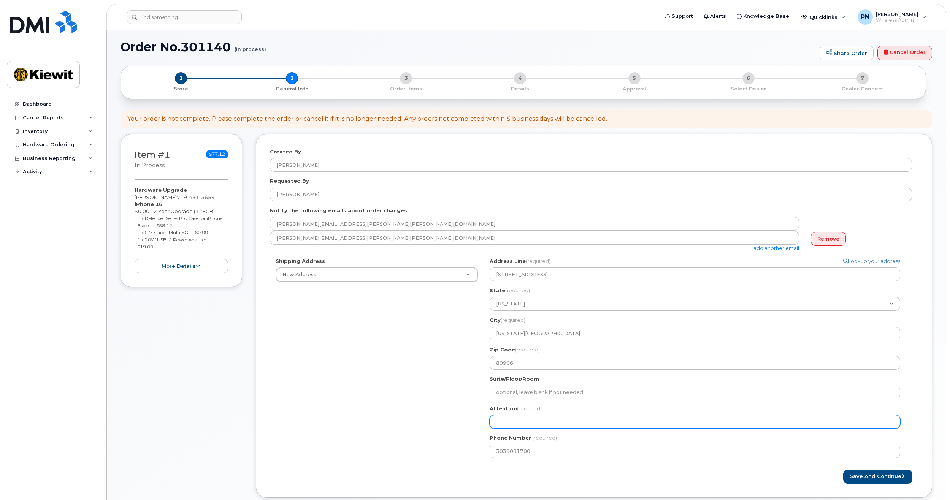
click at [564, 424] on input "Attention (required)" at bounding box center [695, 422] width 411 height 14
select select
type input "R"
select select
type input "Re"
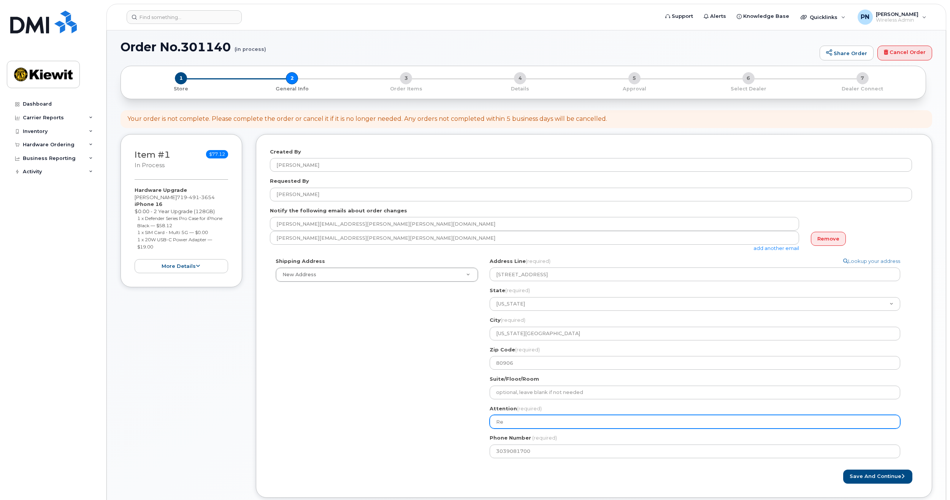
select select
type input "Reb"
select select
type input "Rebe"
select select
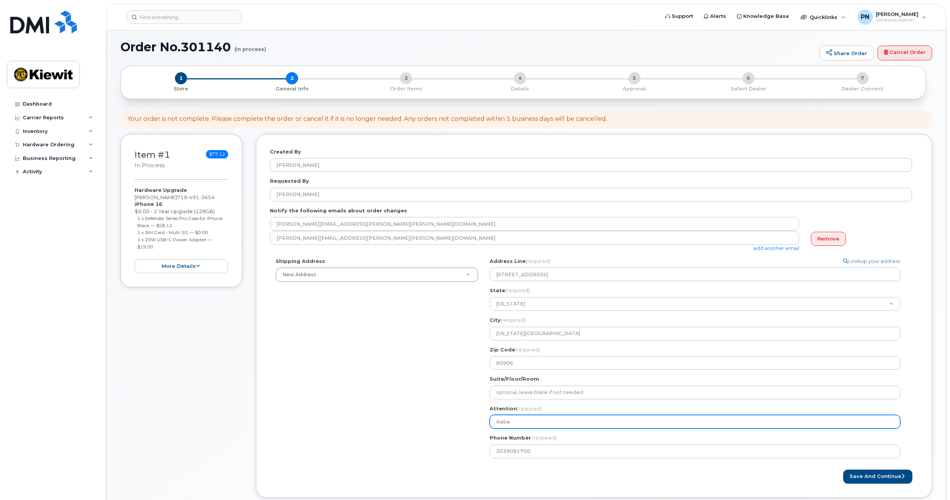
type input "Rebec"
select select
type input "Rebecc"
select select
type input "Rebecca"
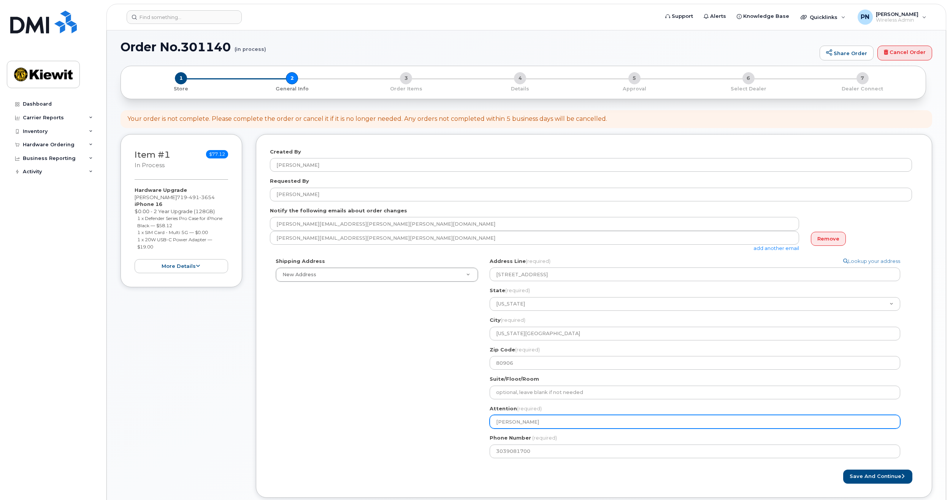
select select
type input "Rebecca o"
select select
type input "Rebecca or"
select select
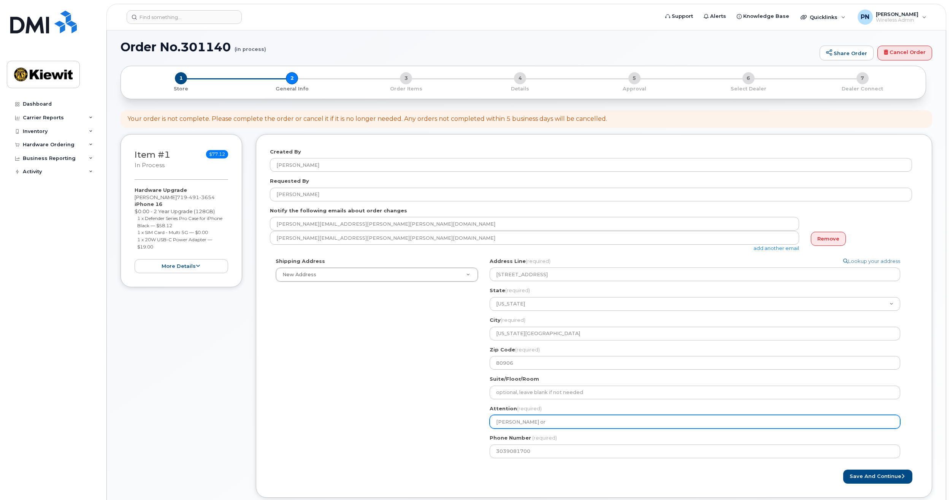
type input "Rebecca or M"
select select
type input "Rebecca or Mi"
select select
type input "Rebecca or Mik"
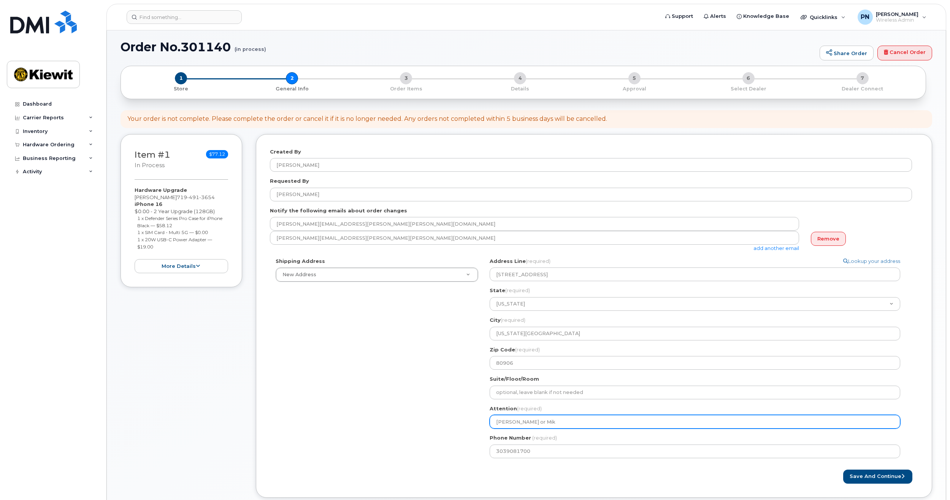
select select
type input "[PERSON_NAME] or [PERSON_NAME]"
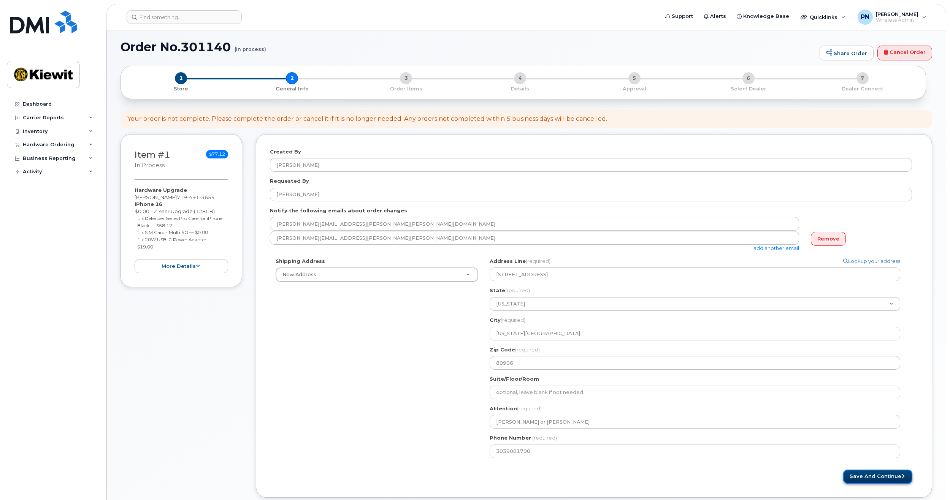
click at [878, 483] on button "Save and Continue" at bounding box center [877, 477] width 69 height 14
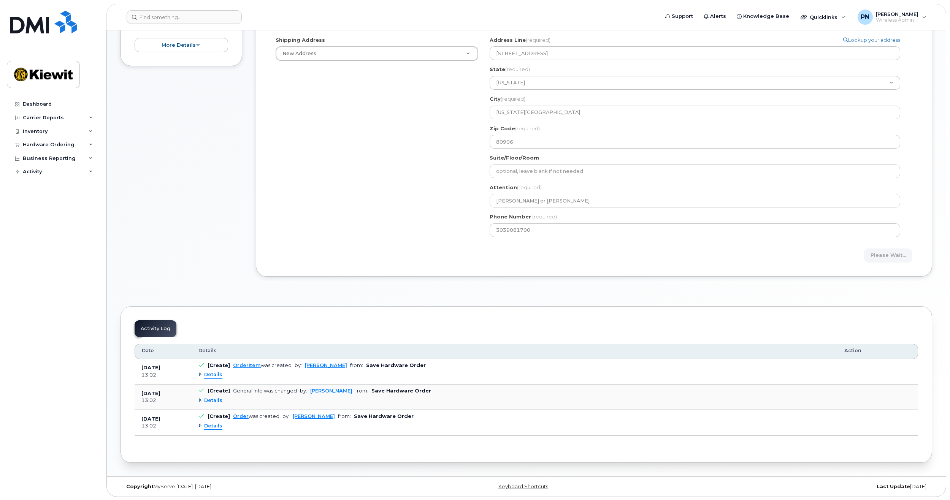
scroll to position [226, 0]
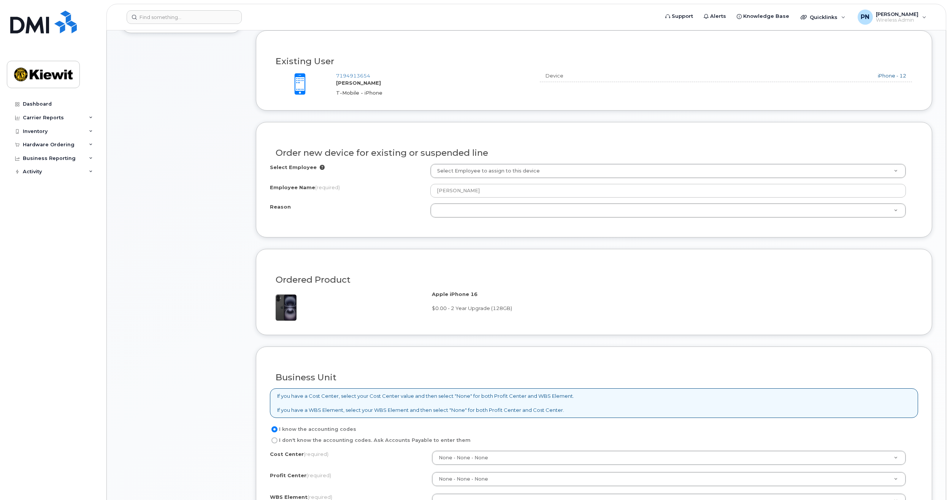
scroll to position [190, 0]
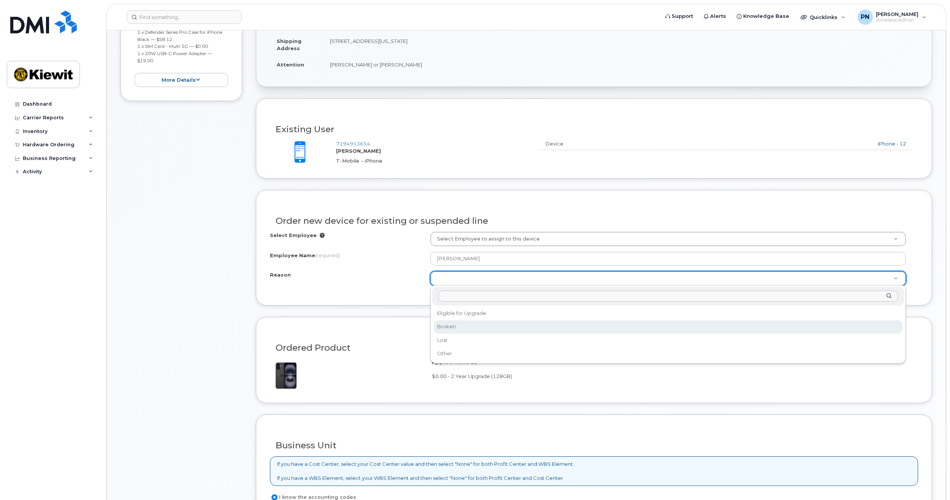
select select "broken"
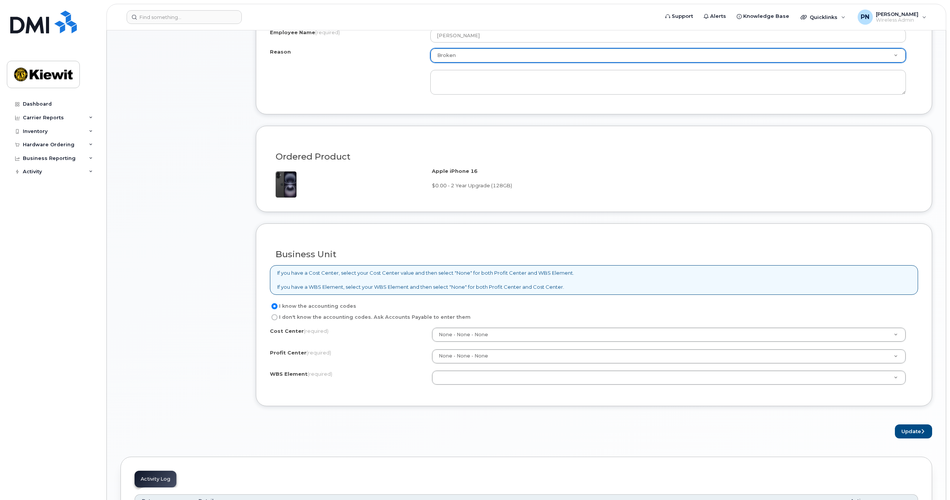
scroll to position [418, 0]
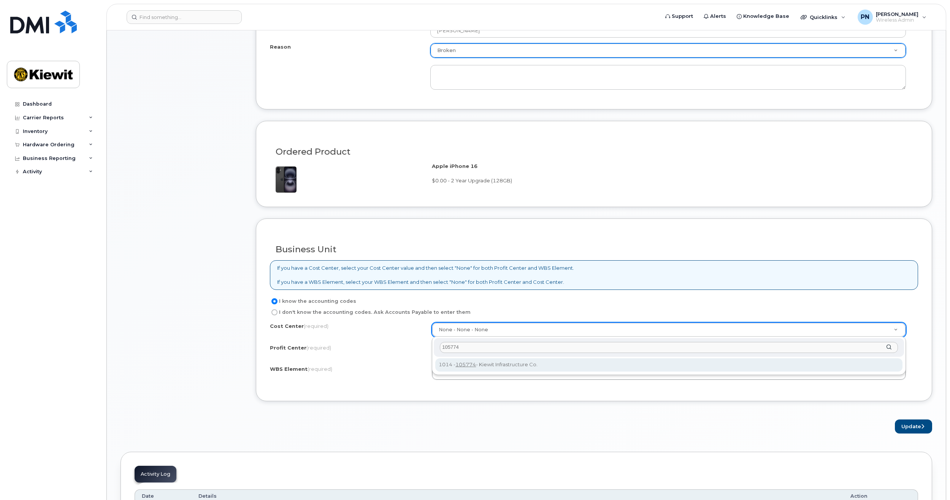
type input "105774"
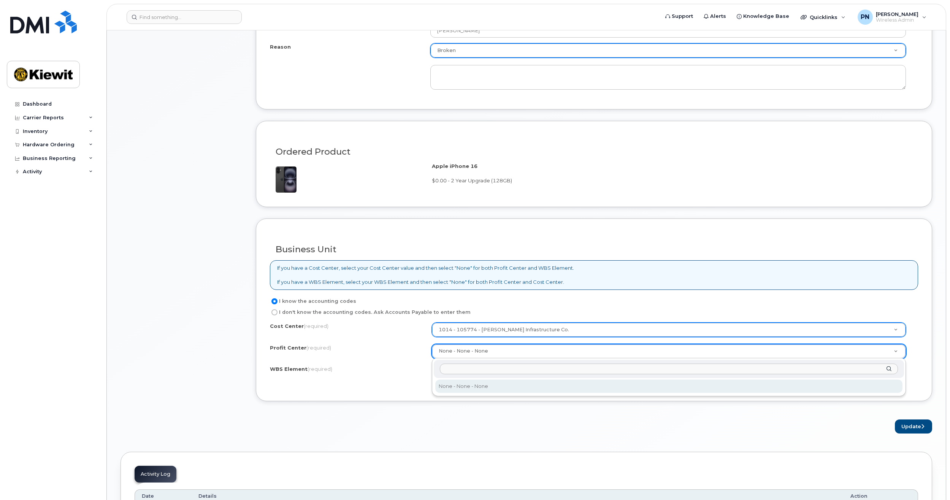
click at [467, 373] on input "text" at bounding box center [669, 369] width 458 height 11
type input "105774"
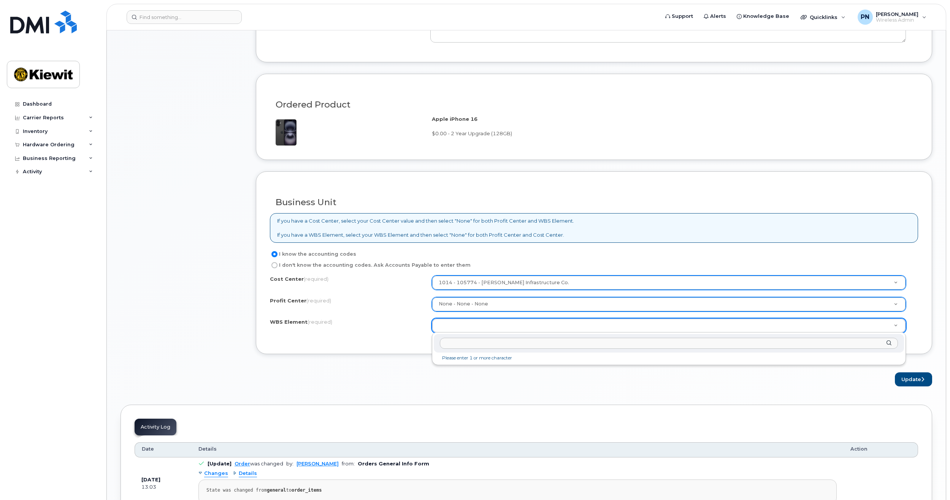
scroll to position [570, 0]
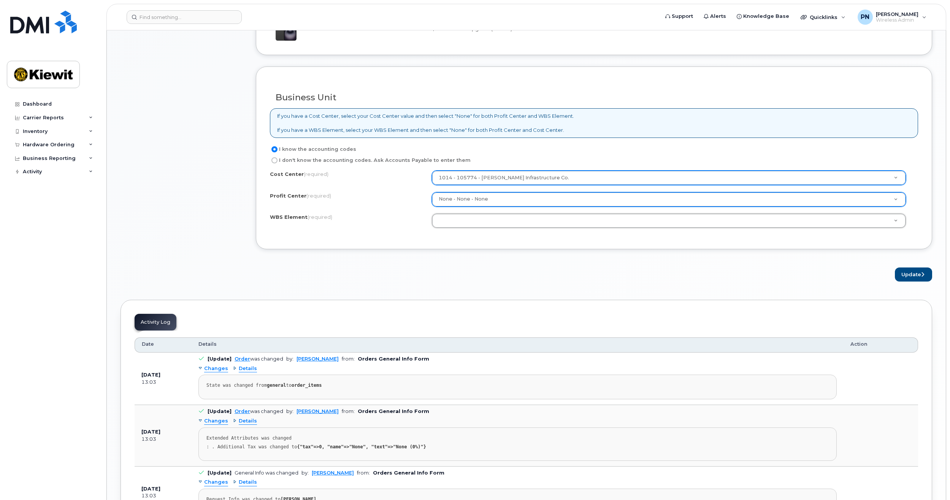
drag, startPoint x: 455, startPoint y: 223, endPoint x: 457, endPoint y: 231, distance: 8.4
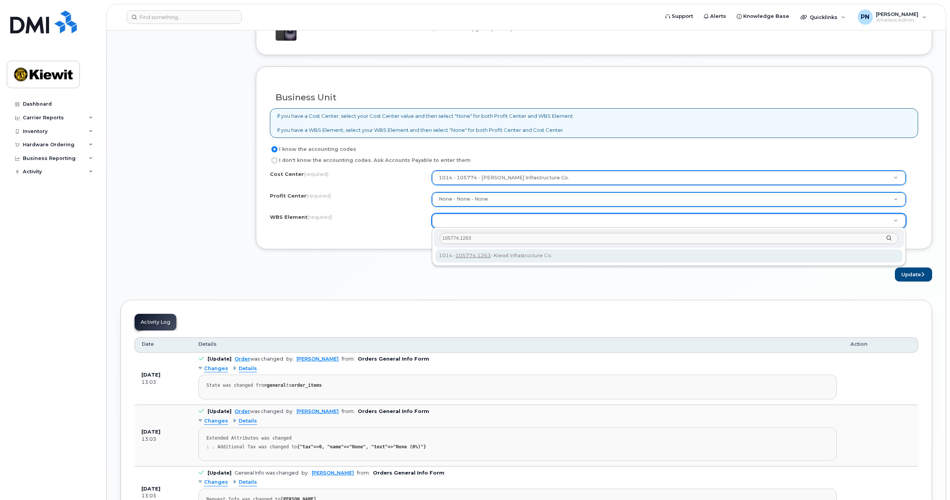
type input "105774.1263"
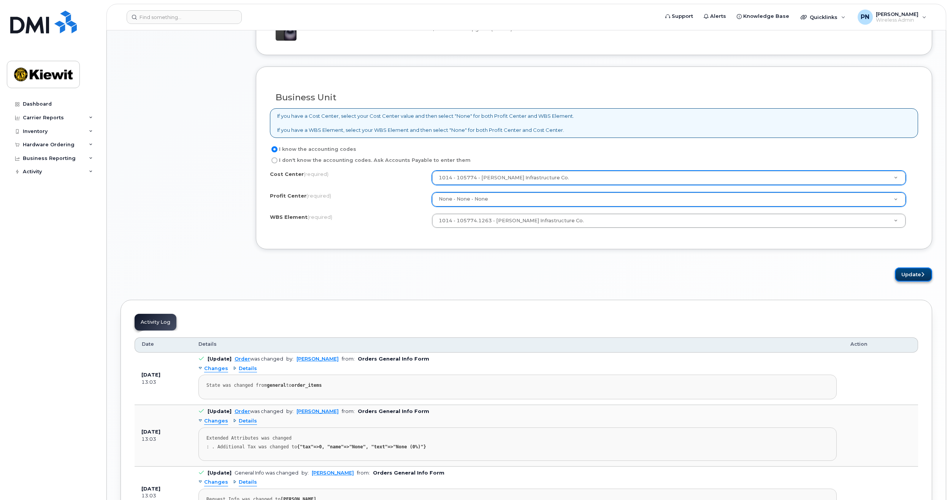
click at [921, 274] on icon "submit" at bounding box center [922, 274] width 3 height 5
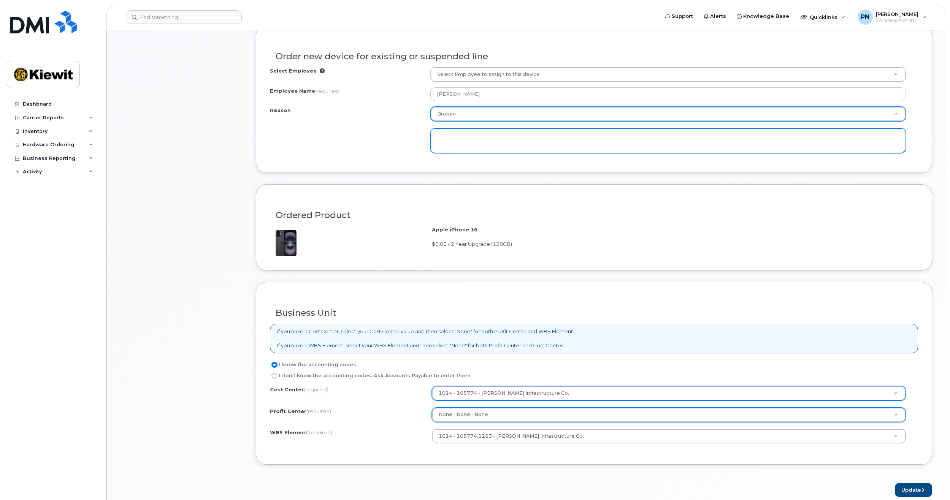
scroll to position [217, 0]
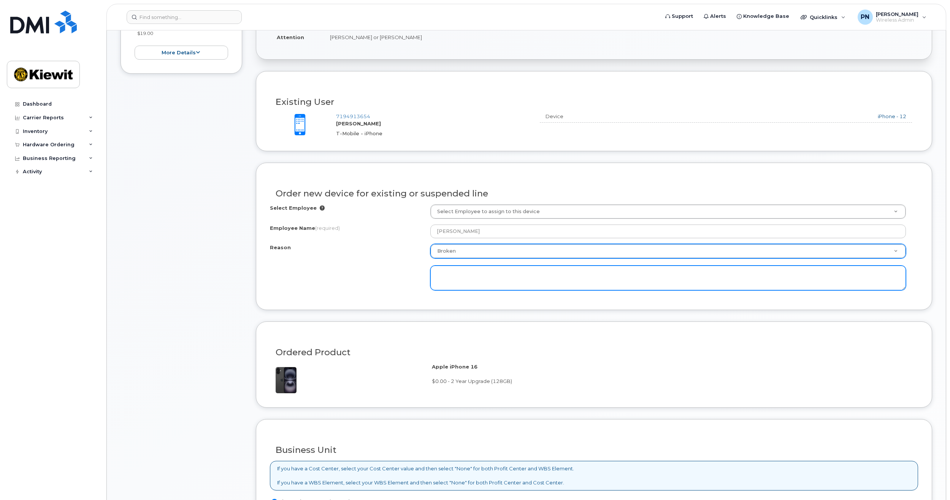
click at [617, 281] on textarea at bounding box center [668, 278] width 476 height 25
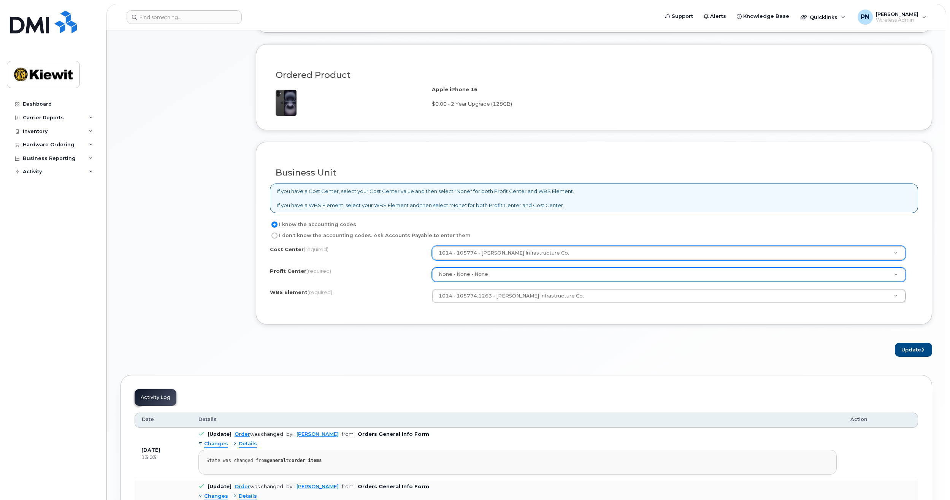
scroll to position [522, 0]
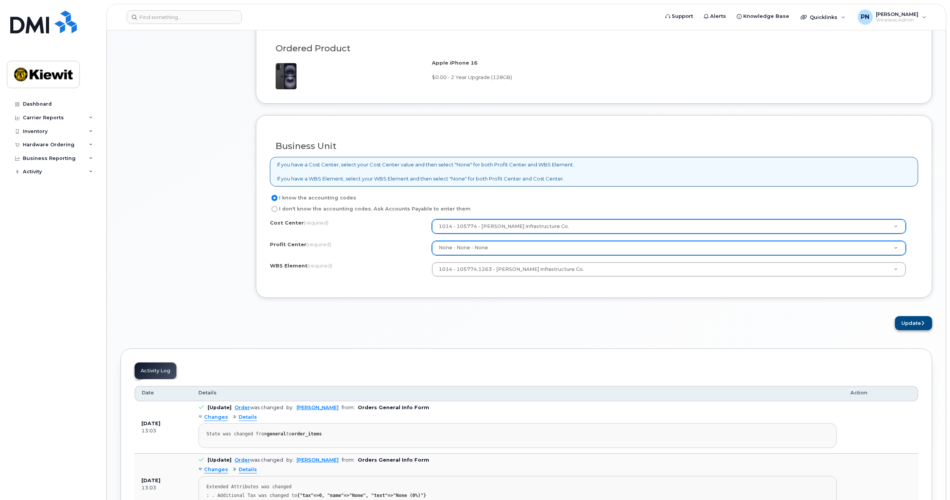
type textarea "broke phone"
click at [921, 325] on icon "submit" at bounding box center [922, 323] width 3 height 5
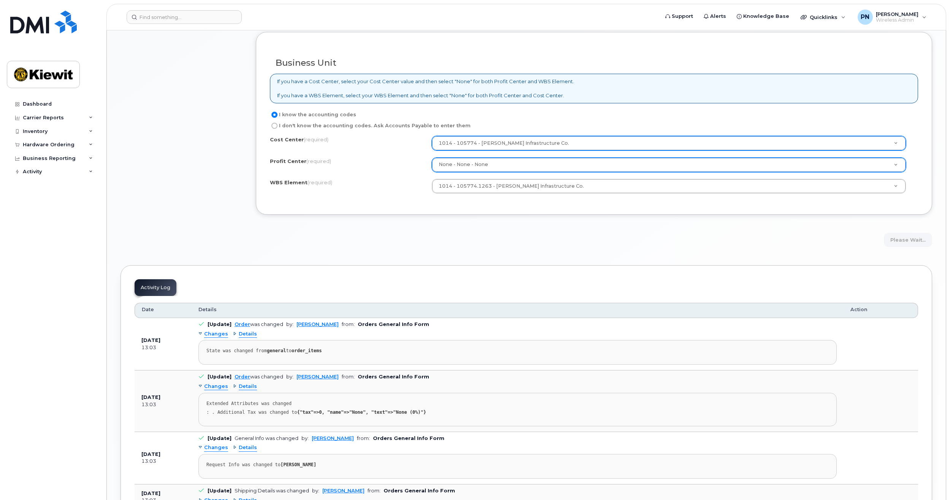
scroll to position [605, 0]
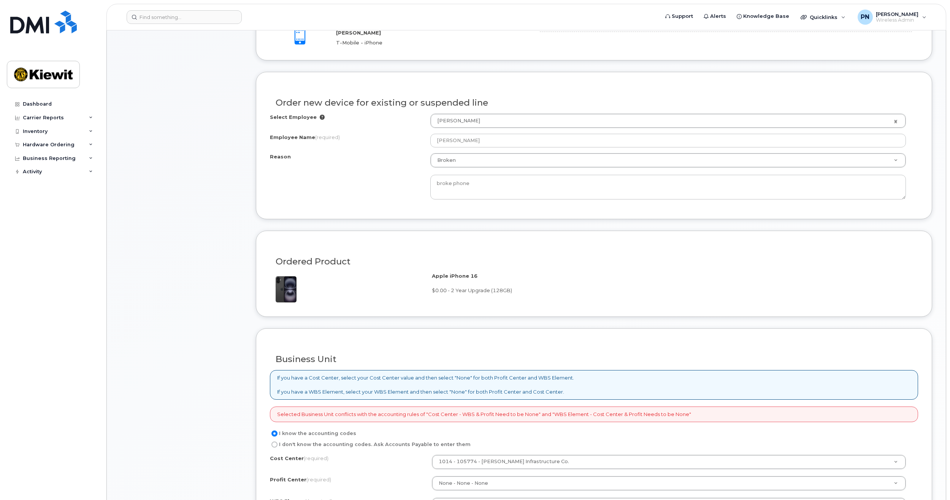
scroll to position [456, 0]
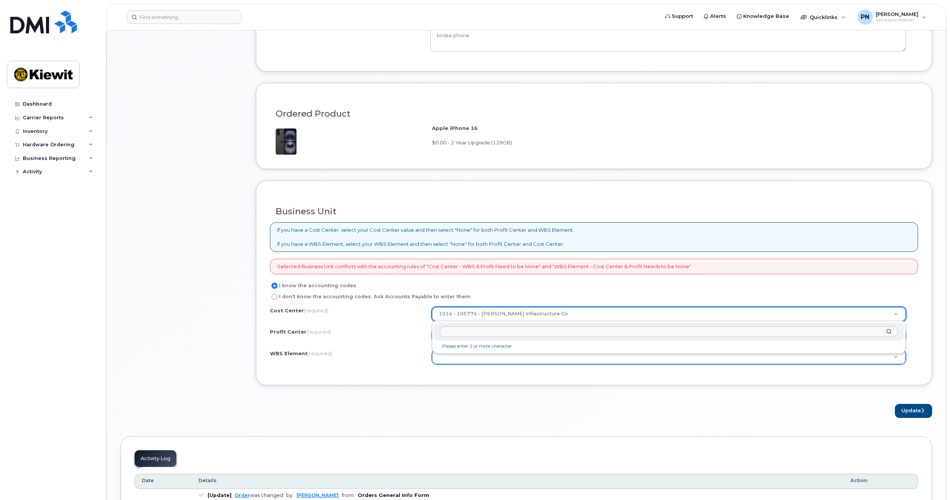
drag, startPoint x: 424, startPoint y: 365, endPoint x: 435, endPoint y: 359, distance: 12.3
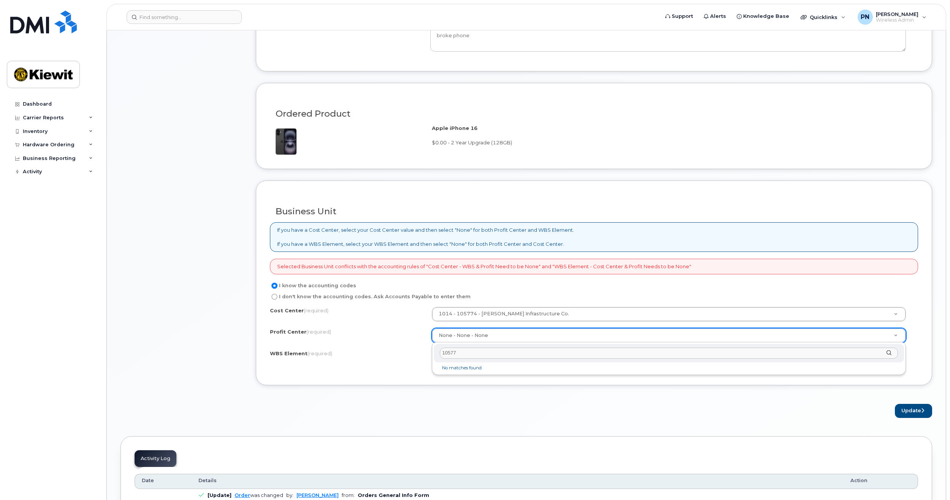
type input "105774"
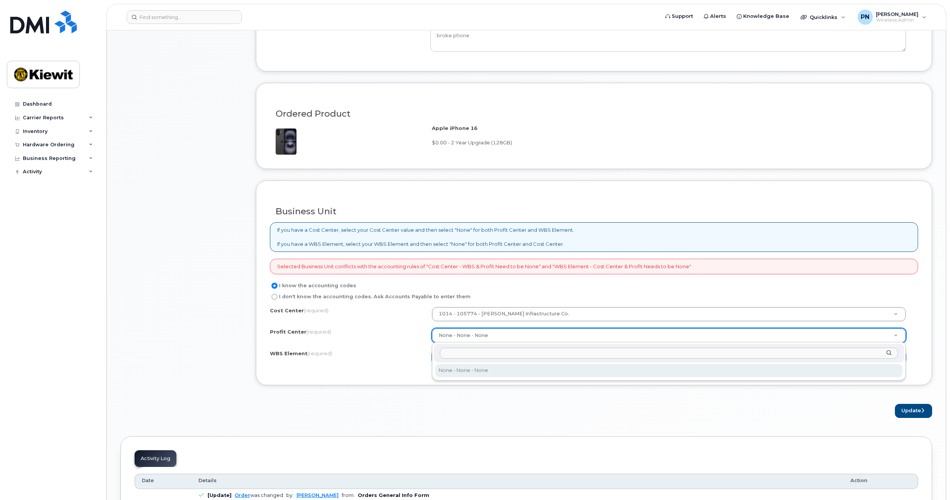
drag, startPoint x: 365, startPoint y: 341, endPoint x: 447, endPoint y: 354, distance: 82.8
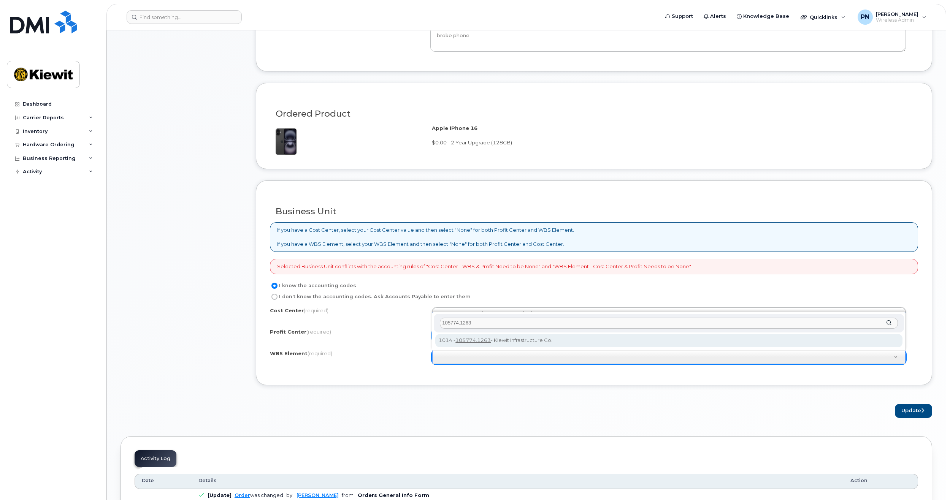
type input "105774.1263"
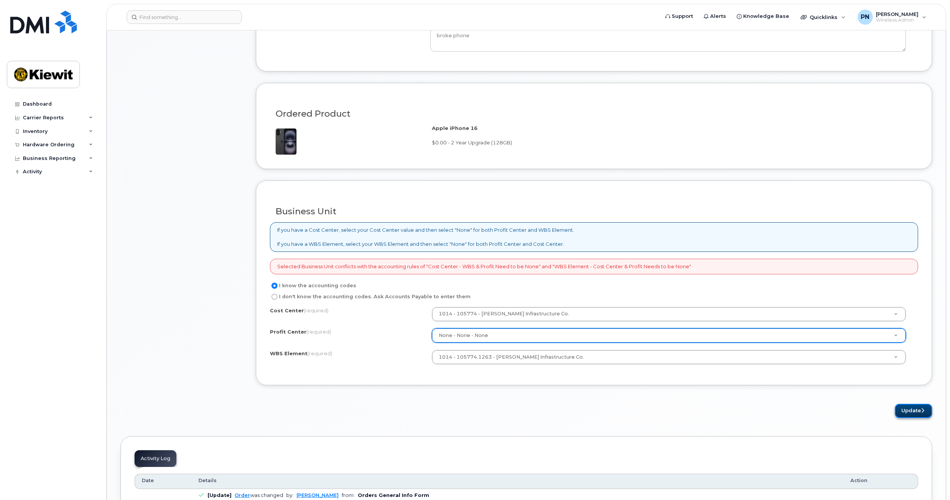
click at [911, 409] on button "Update" at bounding box center [913, 411] width 37 height 14
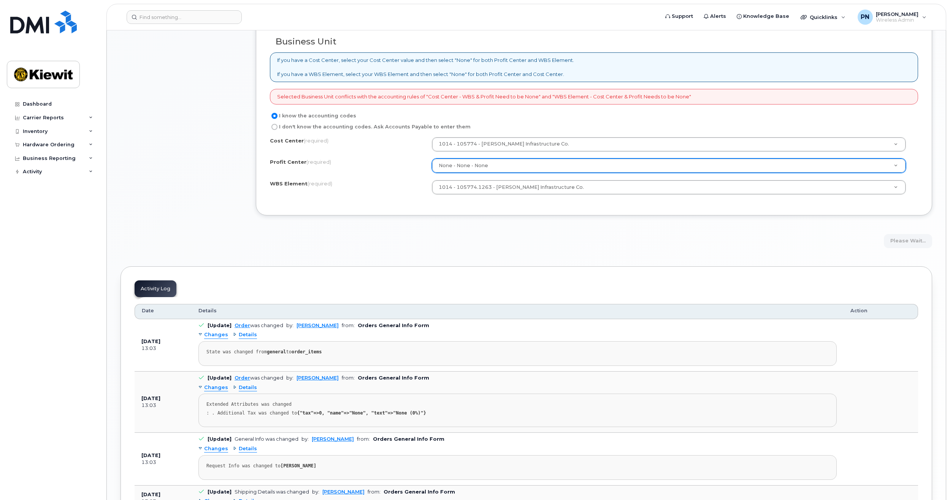
scroll to position [646, 0]
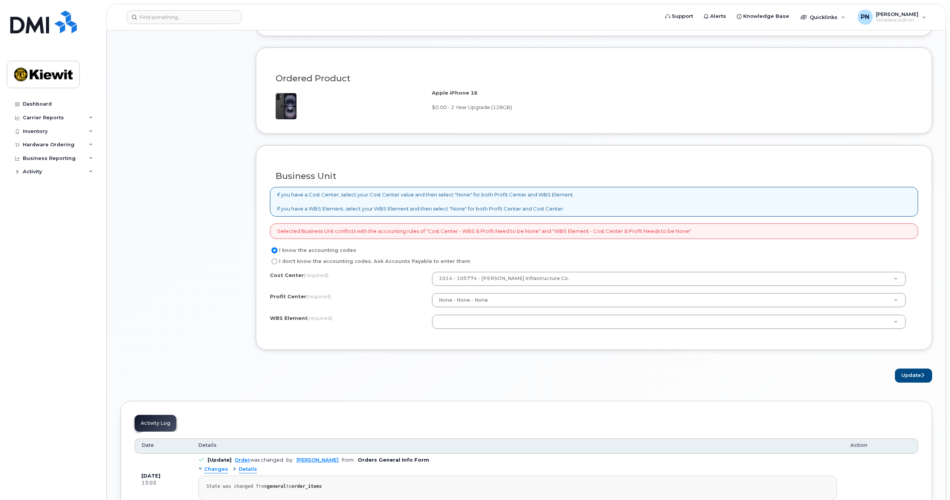
scroll to position [494, 0]
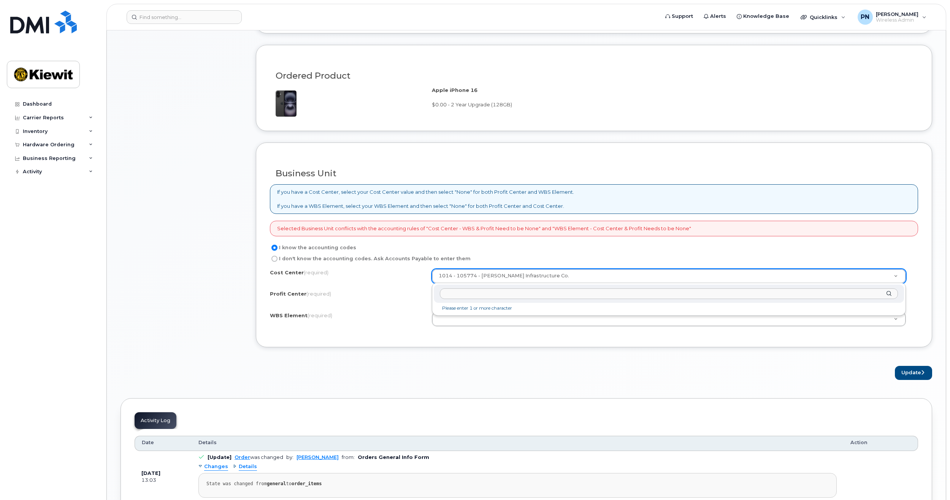
click at [499, 308] on li "Please enter 1 or more character" at bounding box center [668, 309] width 467 height 8
click at [492, 314] on div "Please enter 1 or more character" at bounding box center [669, 299] width 474 height 33
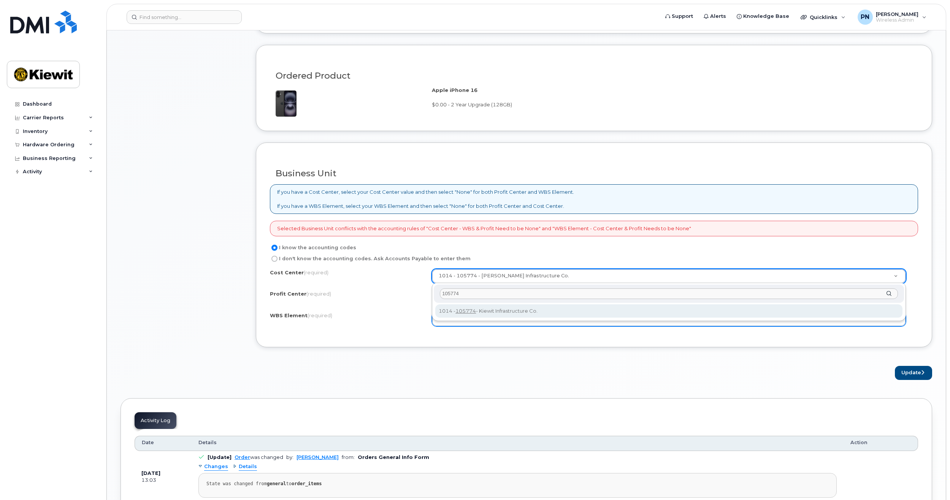
type input "105774"
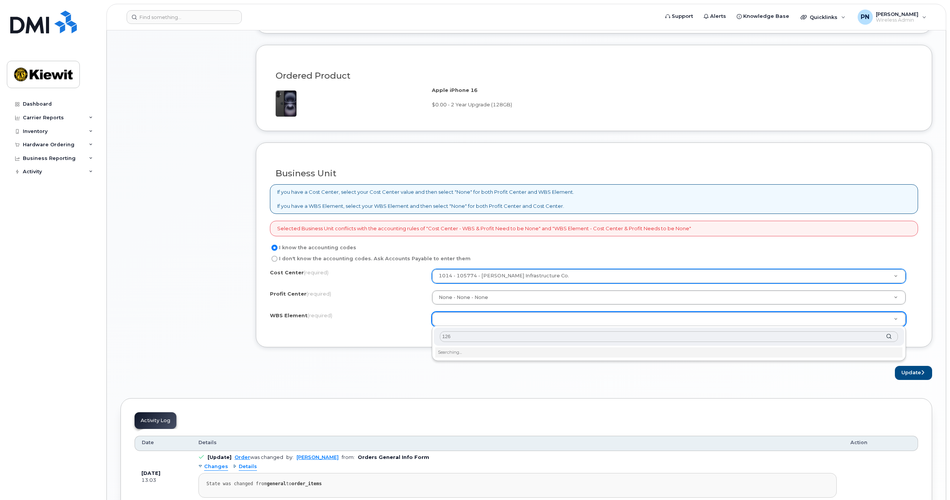
type input "1263"
drag, startPoint x: 911, startPoint y: 369, endPoint x: 568, endPoint y: 335, distance: 344.6
click at [277, 259] on input "I don't know the accounting codes. Ask Accounts Payable to enter them" at bounding box center [274, 259] width 6 height 6
radio input "true"
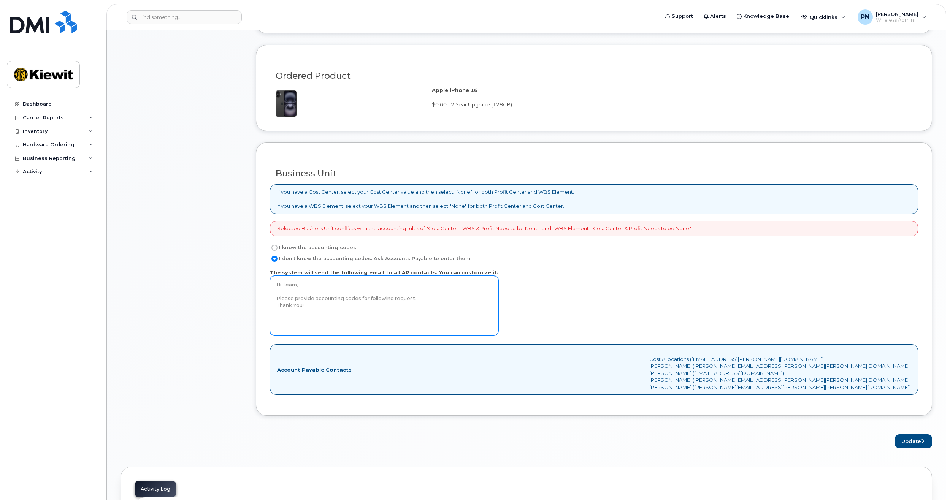
click at [306, 297] on textarea "Hi Team, Please provide accounting codes for following request. Thank You!" at bounding box center [384, 306] width 229 height 60
drag, startPoint x: 317, startPoint y: 322, endPoint x: 259, endPoint y: 283, distance: 70.1
click at [259, 283] on div "Business Unit If you have a Cost Center, select your Cost Center value and then…" at bounding box center [594, 279] width 676 height 273
type textarea "105774.1263"
click at [256, 320] on div "Item #1 in process $77.12 Hardware Upgrade KIEWIT 719 491 3654 iPhone 16 $0.00 …" at bounding box center [527, 46] width 812 height 805
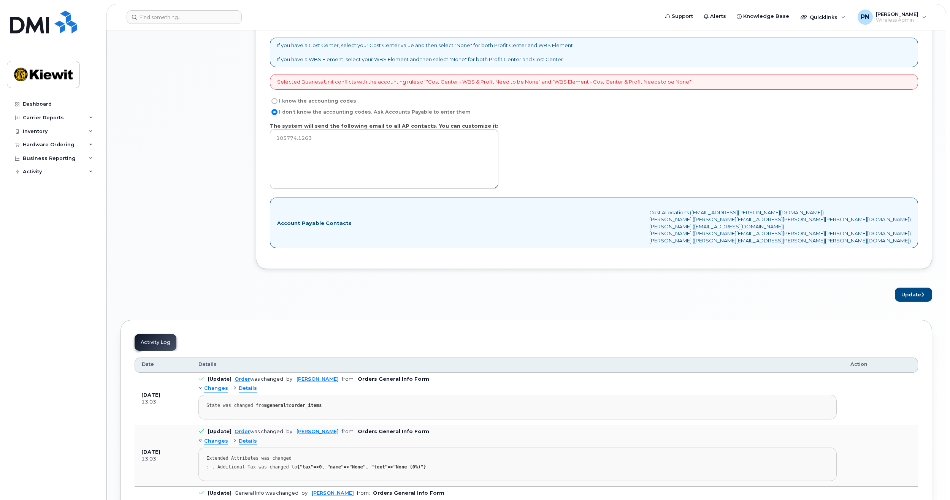
scroll to position [836, 0]
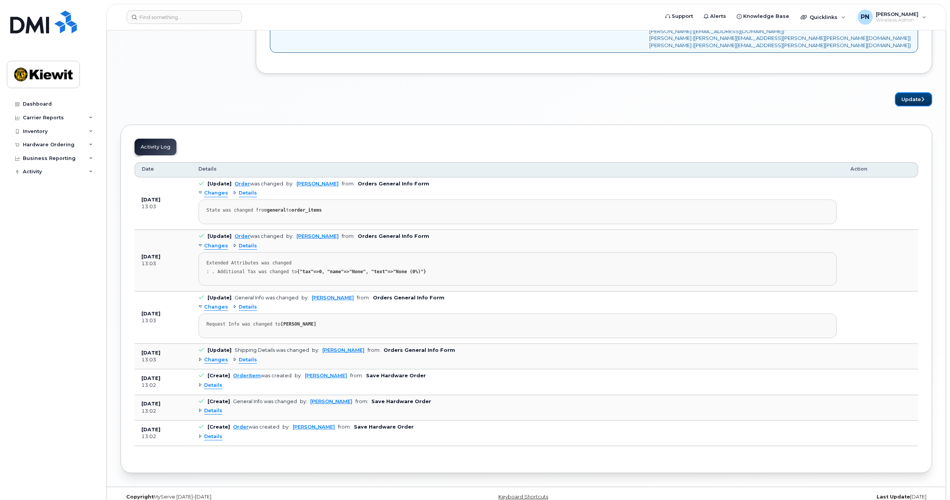
drag, startPoint x: 903, startPoint y: 94, endPoint x: 865, endPoint y: 180, distance: 94.5
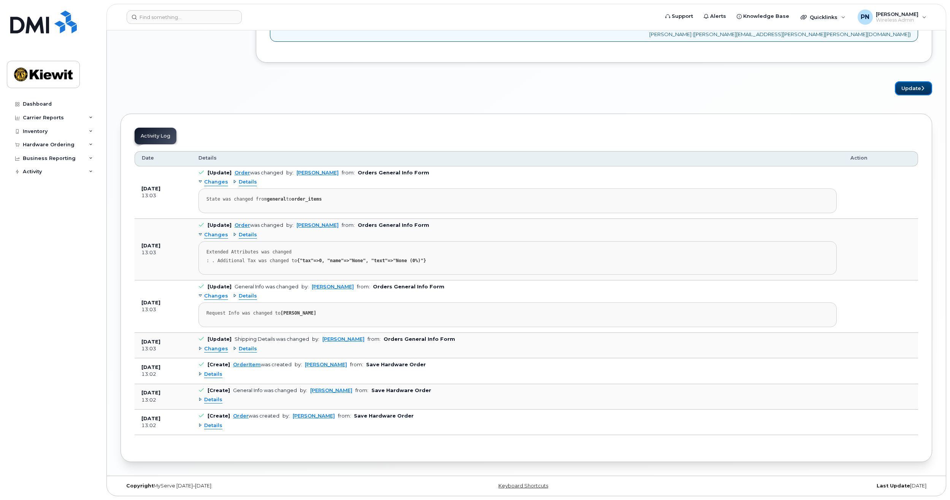
drag, startPoint x: 921, startPoint y: 90, endPoint x: 909, endPoint y: 97, distance: 14.0
click at [919, 91] on button "Update" at bounding box center [913, 88] width 37 height 14
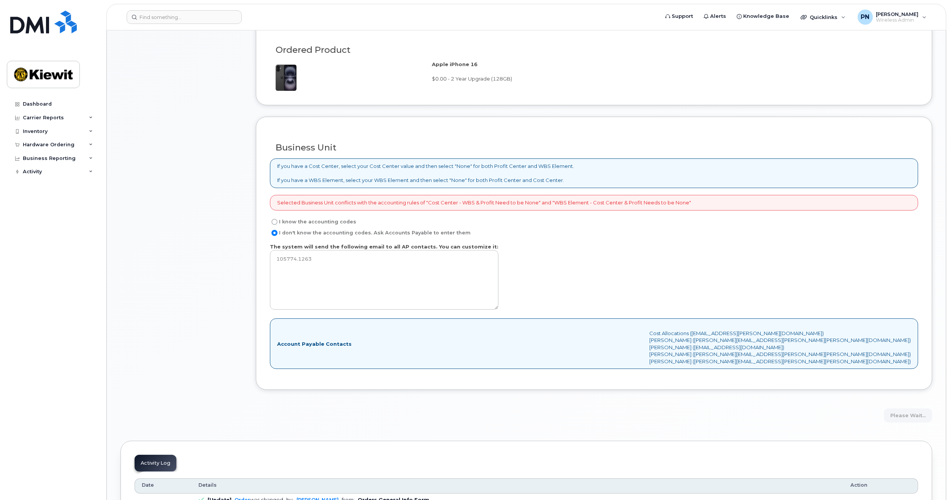
scroll to position [505, 0]
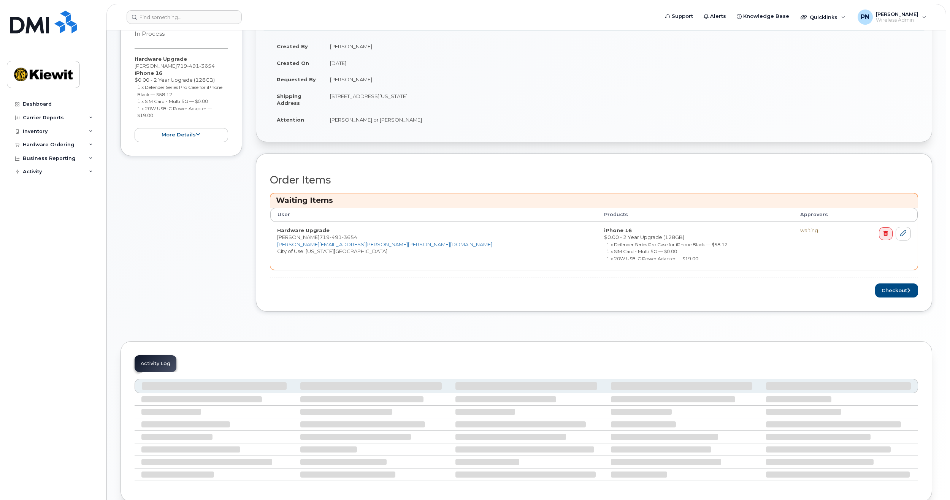
scroll to position [208, 0]
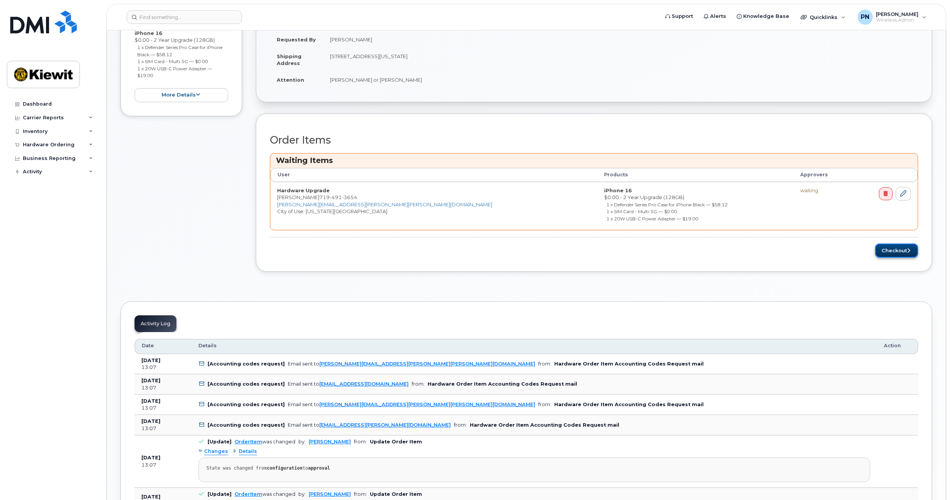
click at [892, 249] on button "Checkout" at bounding box center [896, 251] width 43 height 14
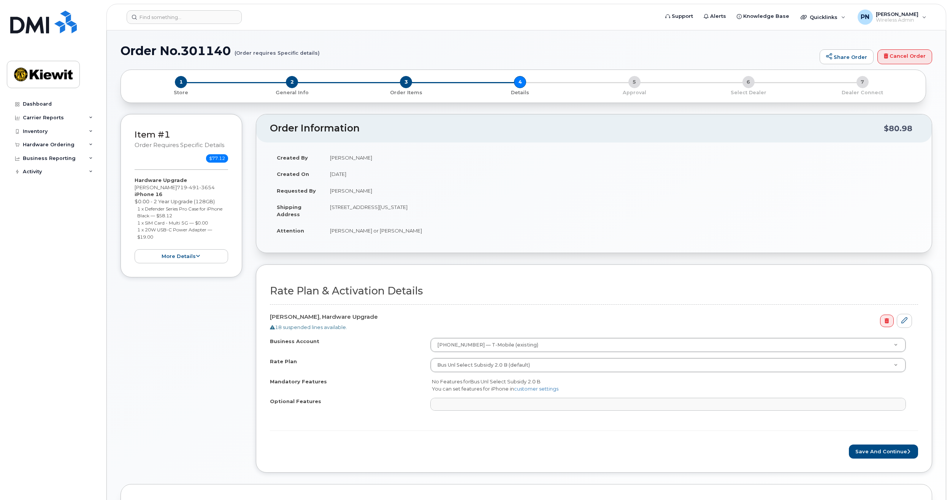
select select
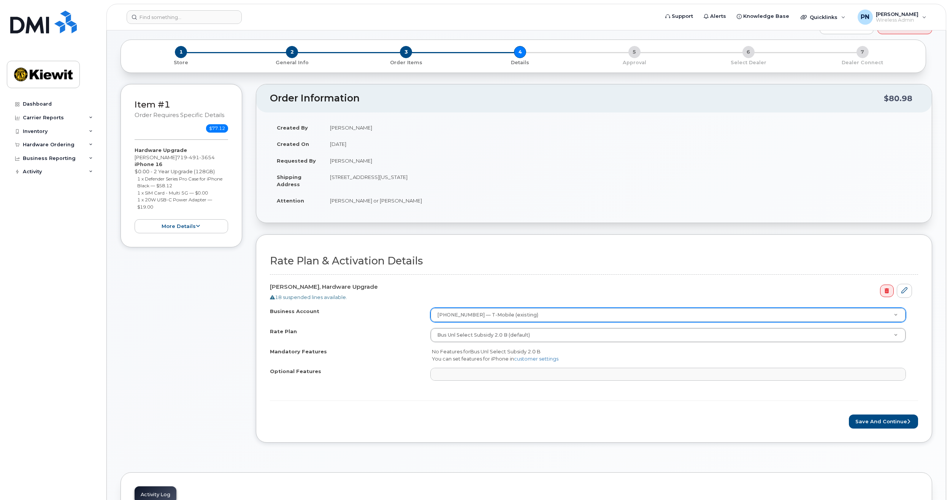
scroll to position [76, 0]
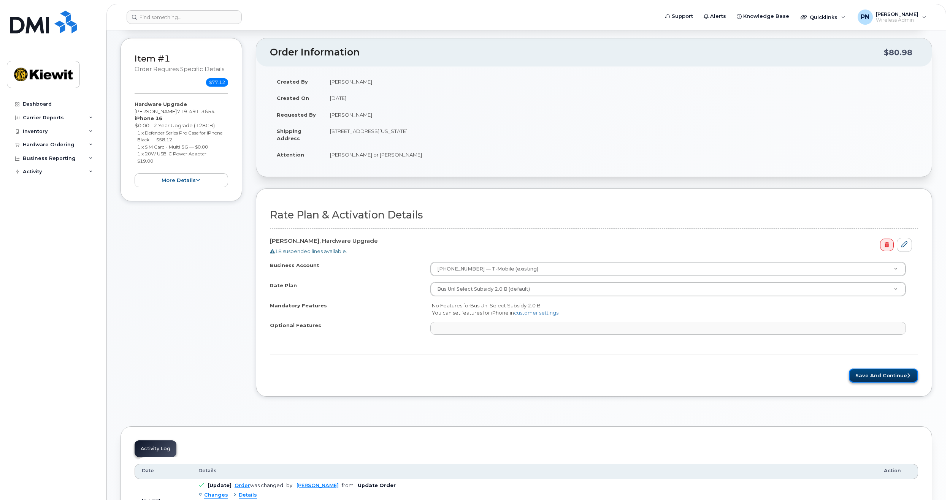
click at [882, 381] on button "Save and Continue" at bounding box center [883, 376] width 69 height 14
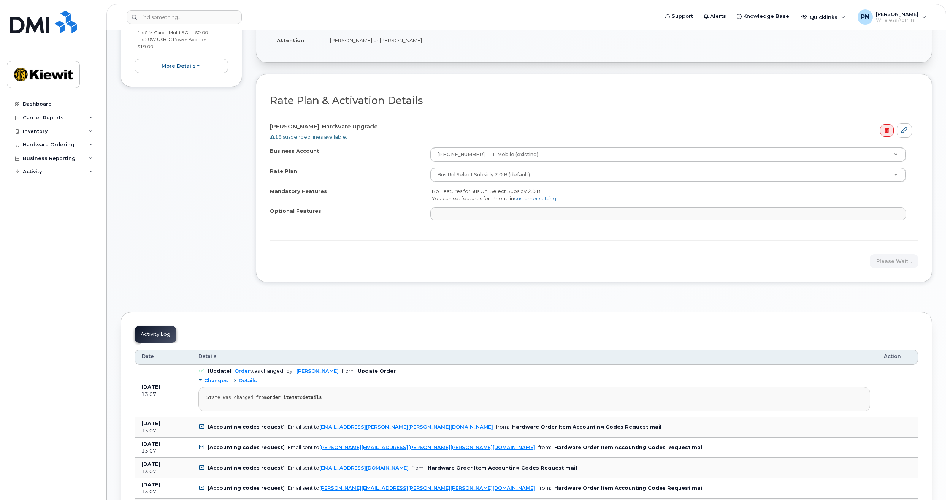
scroll to position [114, 0]
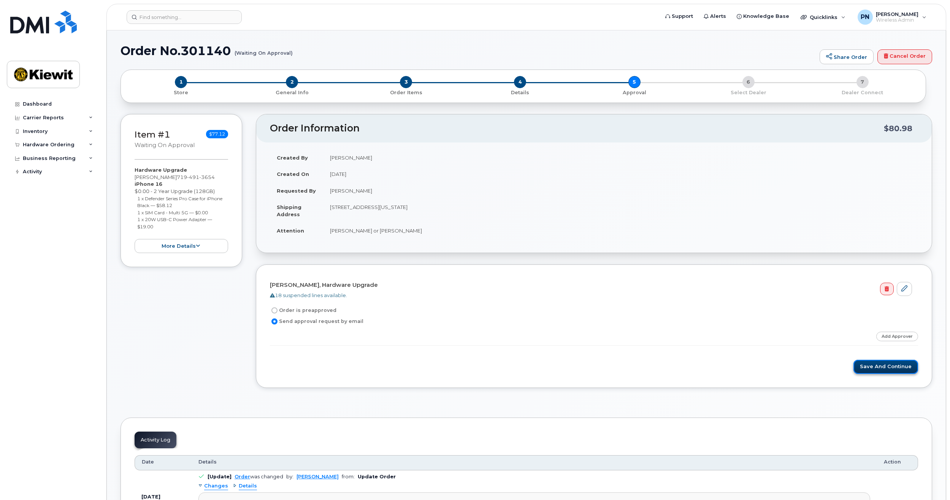
click at [871, 366] on button "Save and Continue" at bounding box center [886, 367] width 65 height 14
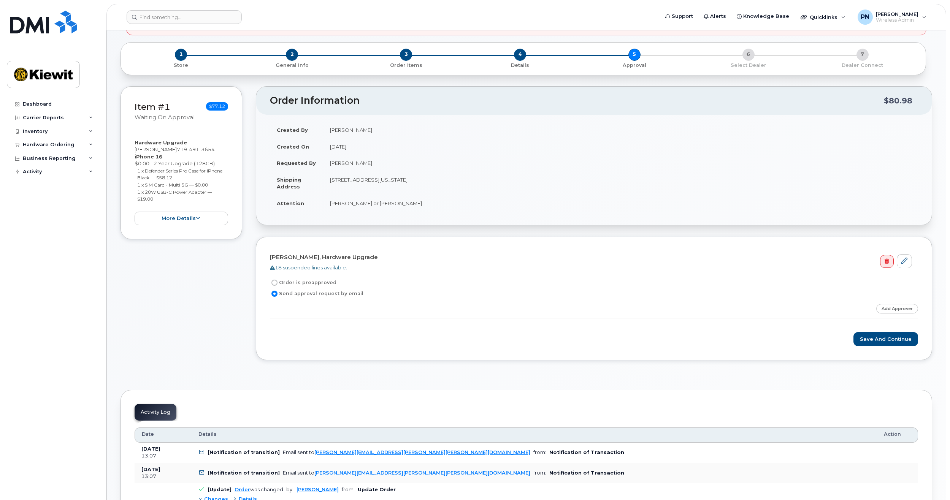
scroll to position [106, 0]
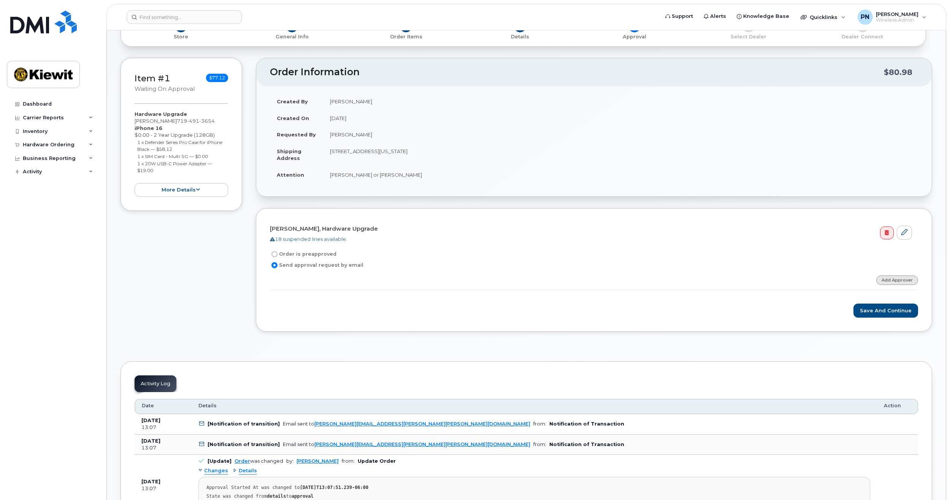
click at [900, 279] on link "Add Approver" at bounding box center [897, 281] width 42 height 10
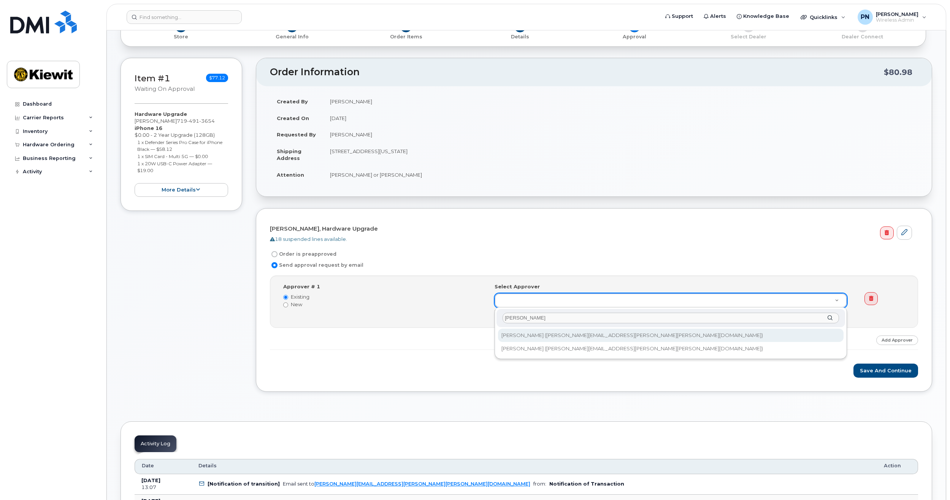
type input "[PERSON_NAME]"
type input "2164932"
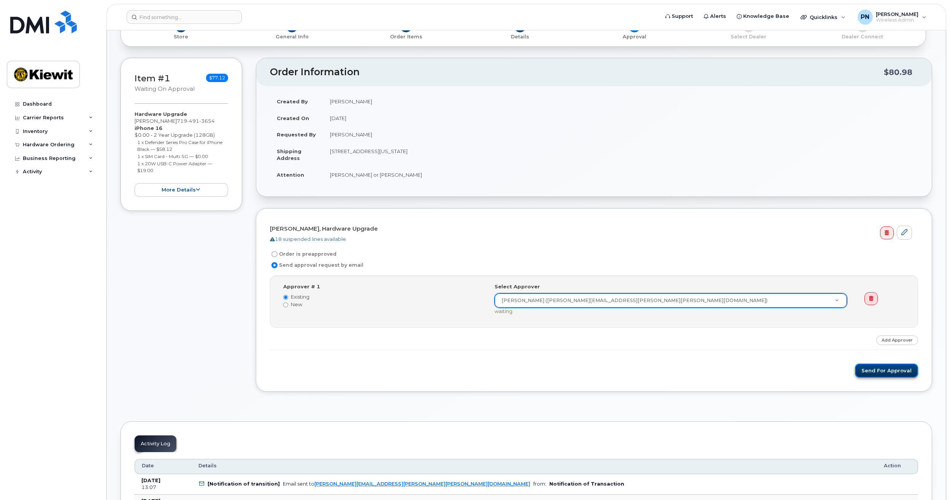
click at [886, 369] on button "Send for Approval" at bounding box center [886, 371] width 63 height 14
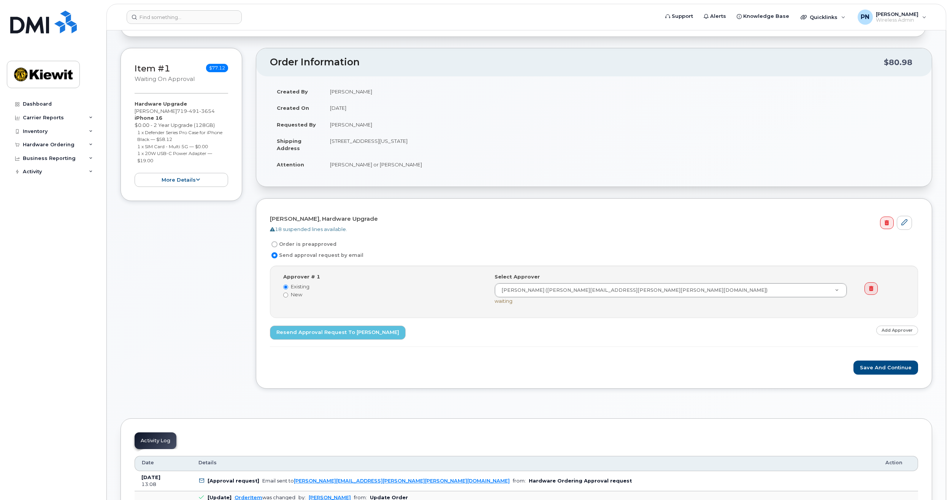
scroll to position [183, 0]
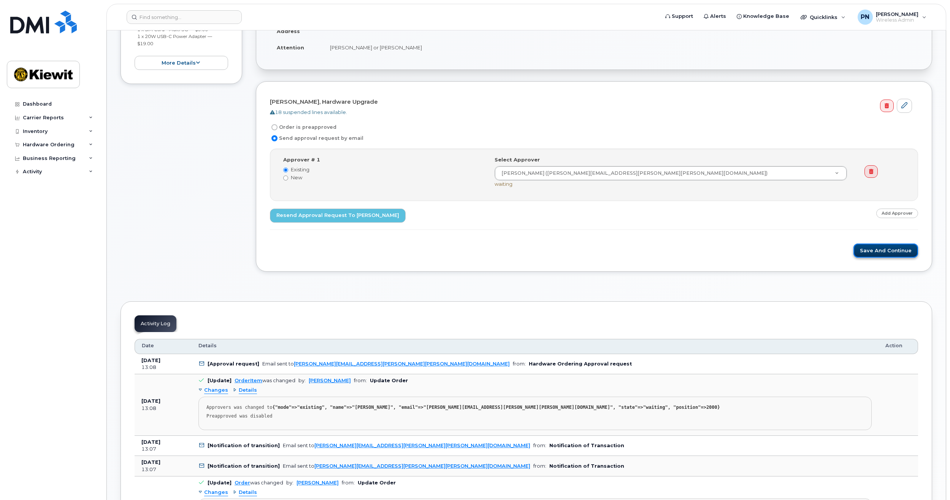
click at [877, 254] on button "Save and Continue" at bounding box center [886, 251] width 65 height 14
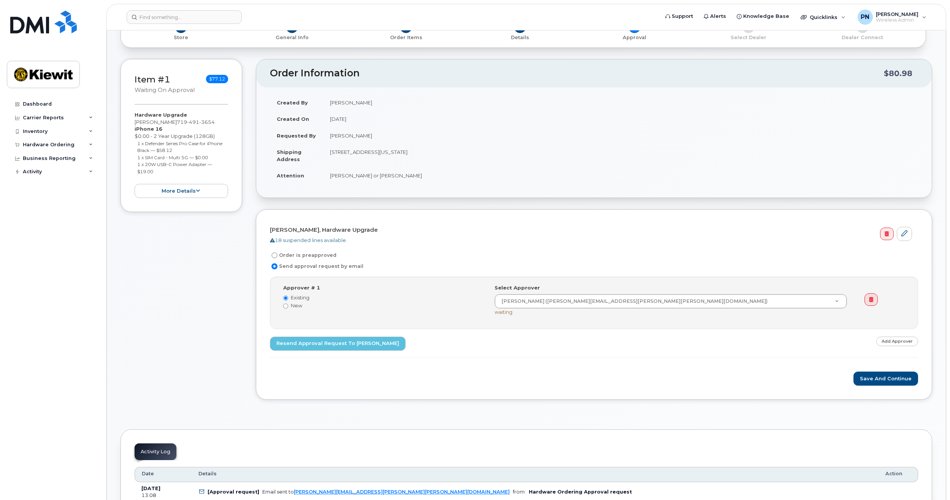
scroll to position [152, 0]
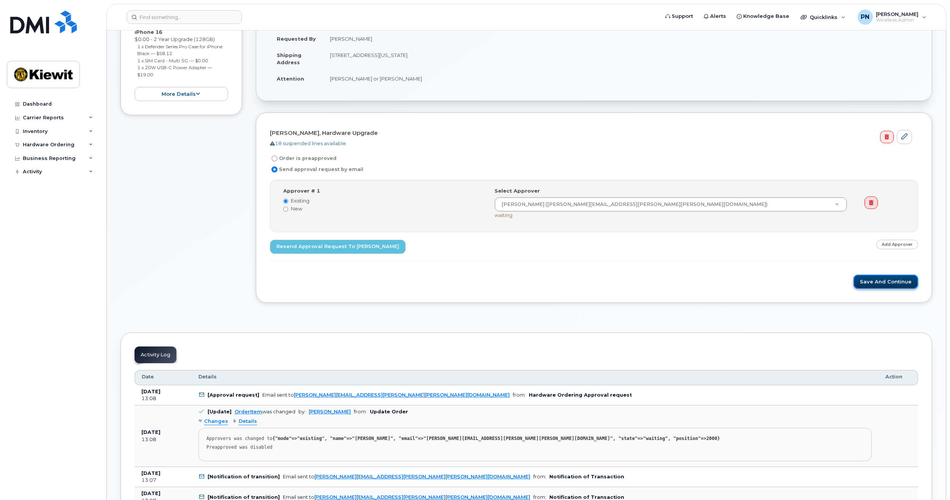
click at [888, 279] on button "Save and Continue" at bounding box center [886, 282] width 65 height 14
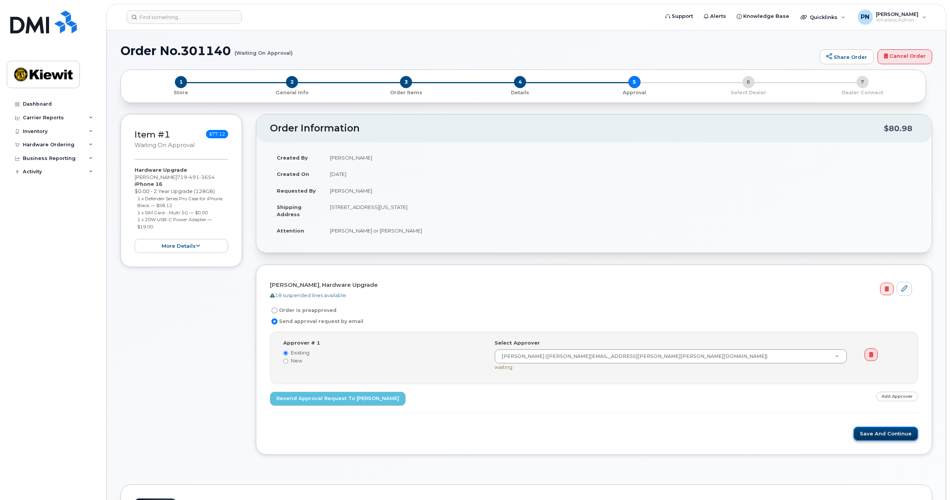
click at [890, 435] on button "Save and Continue" at bounding box center [886, 434] width 65 height 14
click at [885, 428] on button "Save and Continue" at bounding box center [886, 434] width 65 height 14
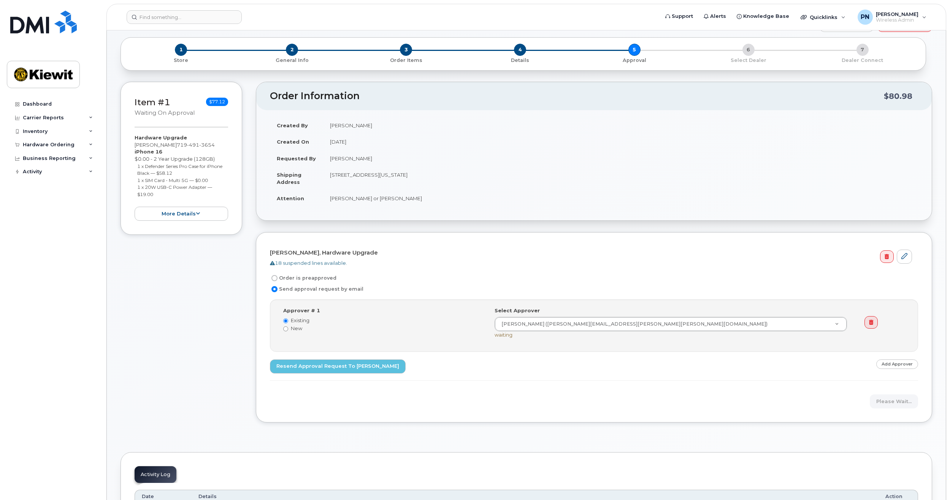
scroll to position [76, 0]
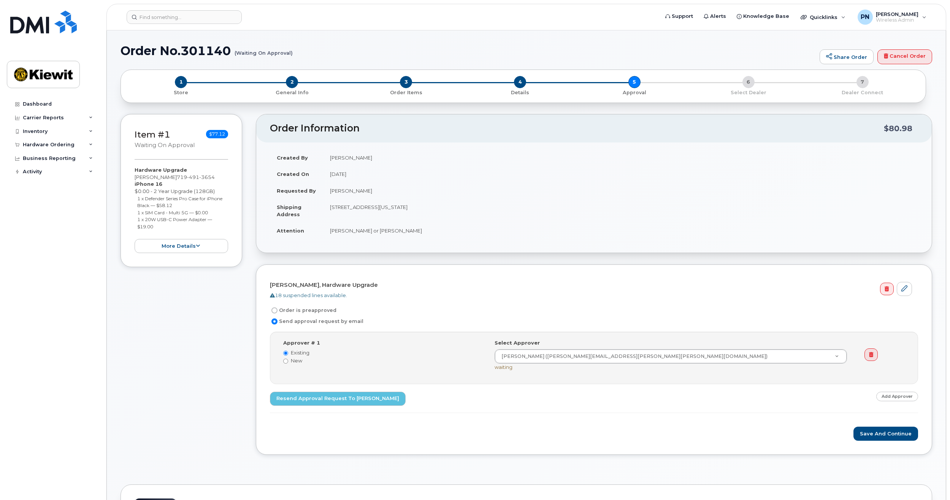
click at [870, 421] on form "[PERSON_NAME], Hardware Upgrade 18 suspended lines available. Order is preappro…" at bounding box center [594, 360] width 648 height 162
click at [877, 435] on button "Save and Continue" at bounding box center [886, 434] width 65 height 14
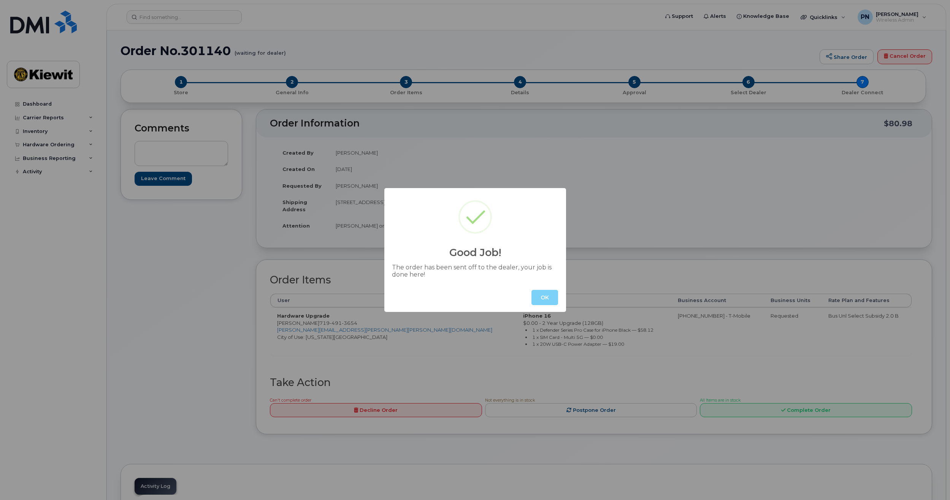
click at [542, 298] on button "OK" at bounding box center [545, 297] width 27 height 15
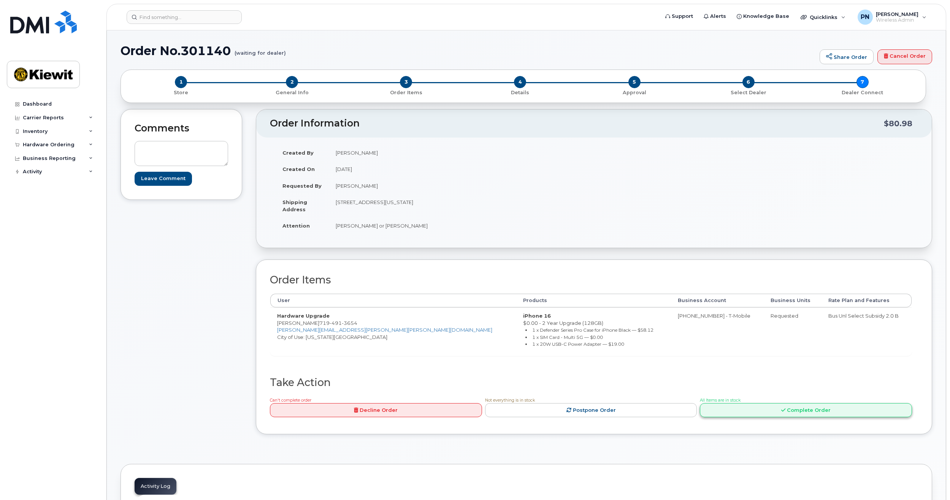
click at [764, 411] on link "Complete Order" at bounding box center [806, 410] width 212 height 14
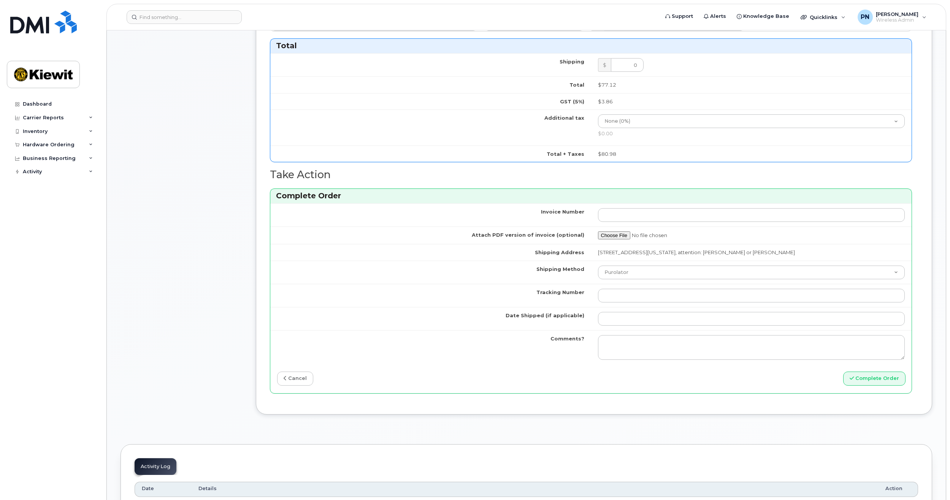
scroll to position [532, 0]
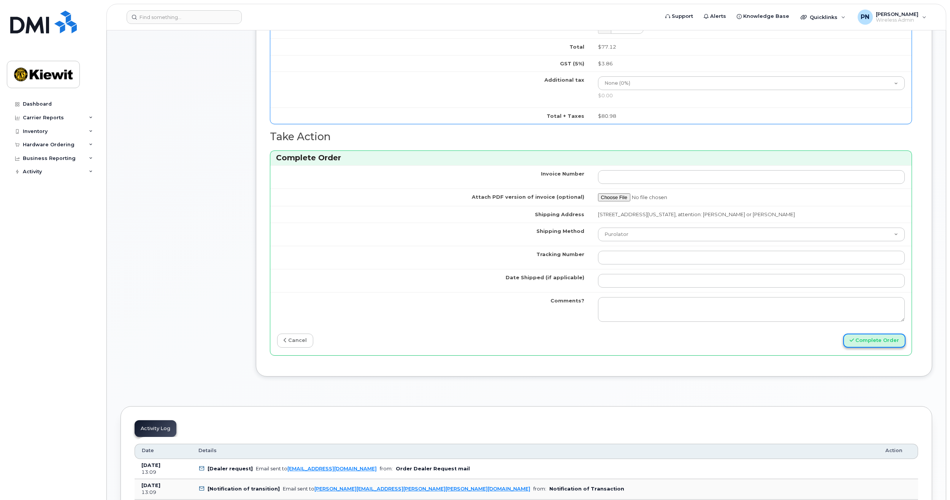
click at [867, 342] on button "Complete Order" at bounding box center [874, 341] width 62 height 14
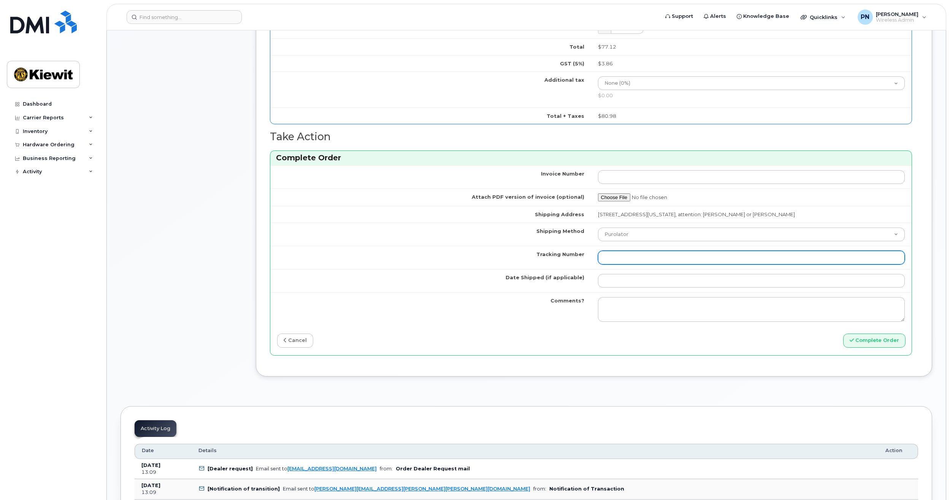
click at [670, 259] on input "Tracking Number" at bounding box center [751, 258] width 307 height 14
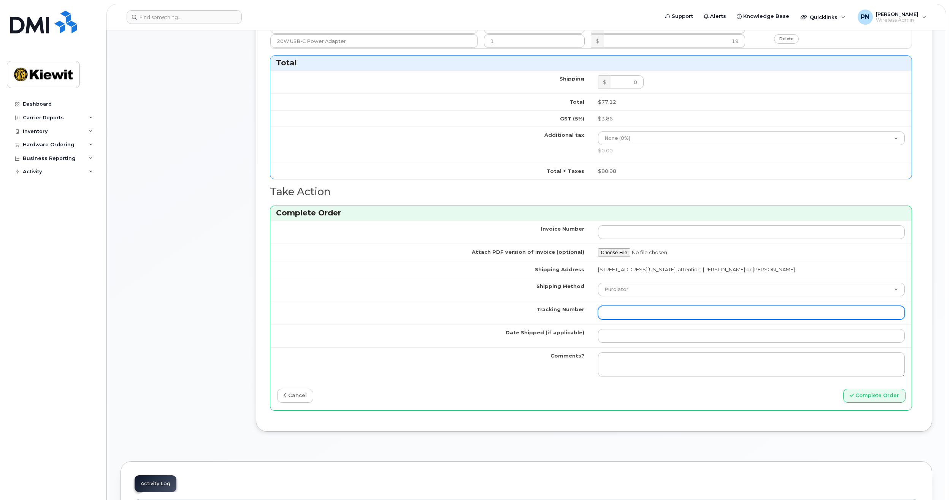
scroll to position [494, 0]
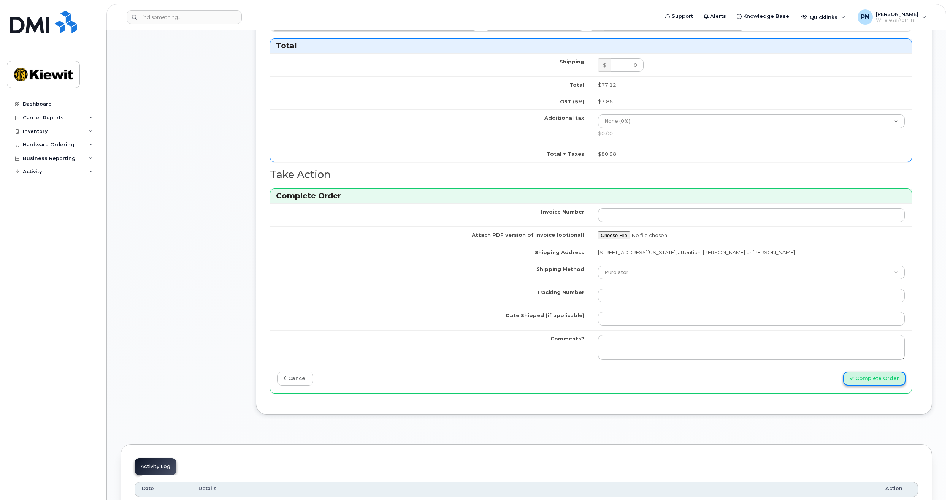
click at [864, 377] on button "Complete Order" at bounding box center [874, 379] width 62 height 14
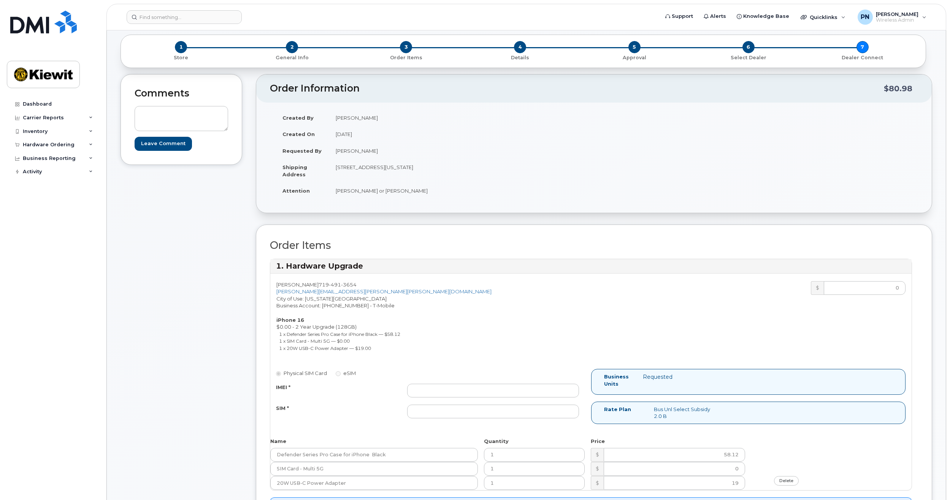
scroll to position [0, 0]
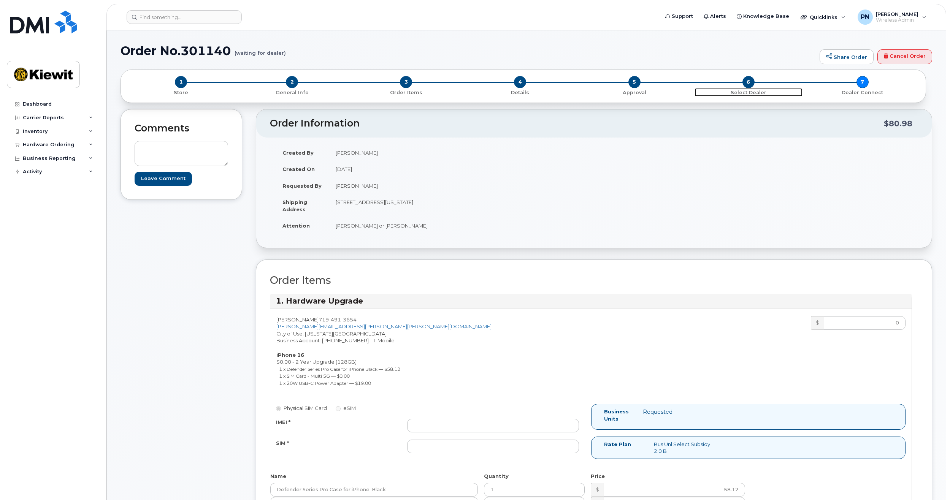
click at [748, 83] on span "6" at bounding box center [749, 82] width 12 height 12
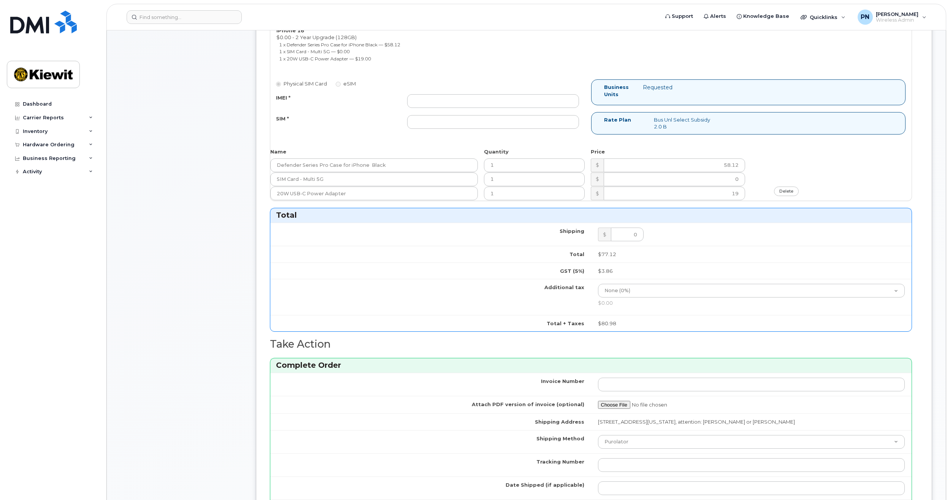
scroll to position [456, 0]
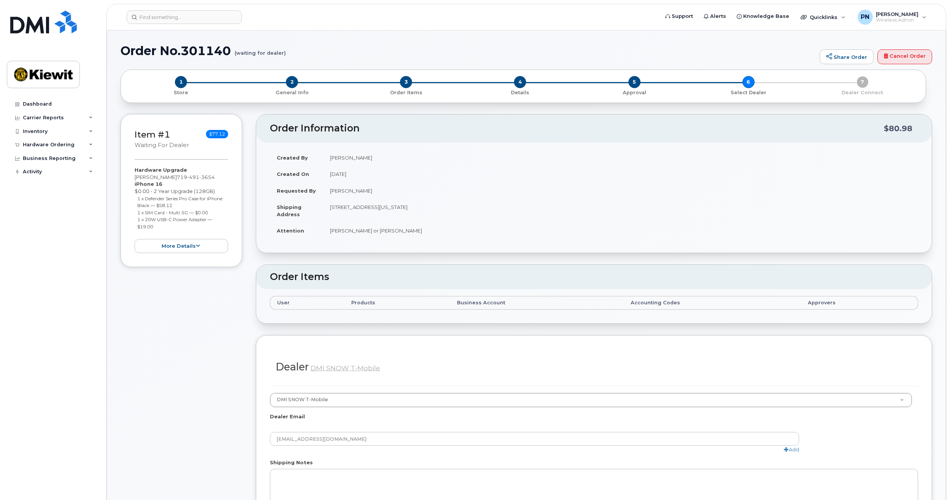
click at [865, 82] on div "1 Store 2 General Info 3 Order Items 4 Details 5 Approval 6 Select Dealer 7 Dea…" at bounding box center [523, 86] width 793 height 20
click at [859, 83] on div "1 Store 2 General Info 3 Order Items 4 Details 5 Approval 6 Select Dealer 7 Dea…" at bounding box center [523, 86] width 793 height 20
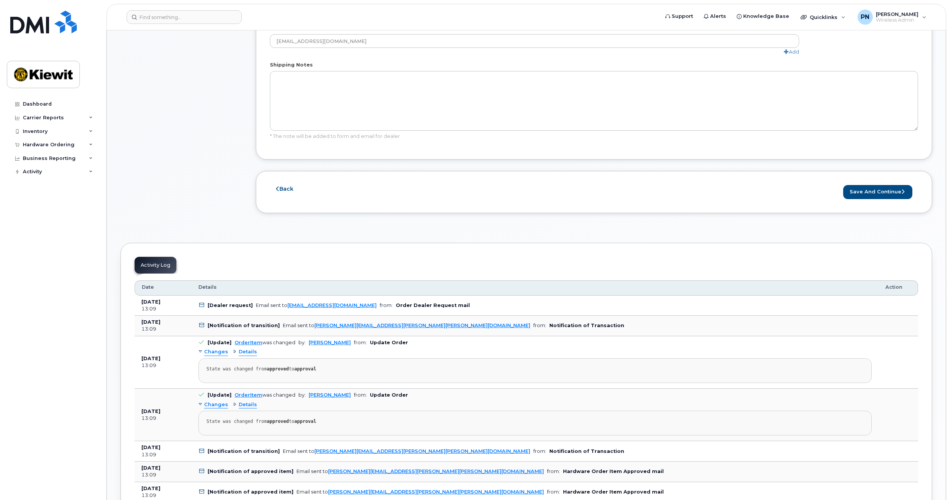
scroll to position [532, 0]
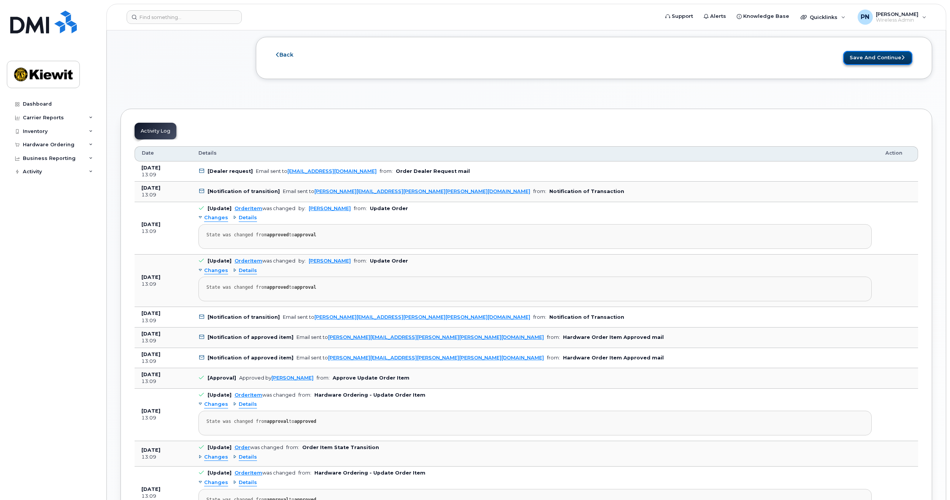
drag, startPoint x: 872, startPoint y: 60, endPoint x: 877, endPoint y: 57, distance: 6.1
click at [877, 58] on button "Save and Continue" at bounding box center [877, 58] width 69 height 14
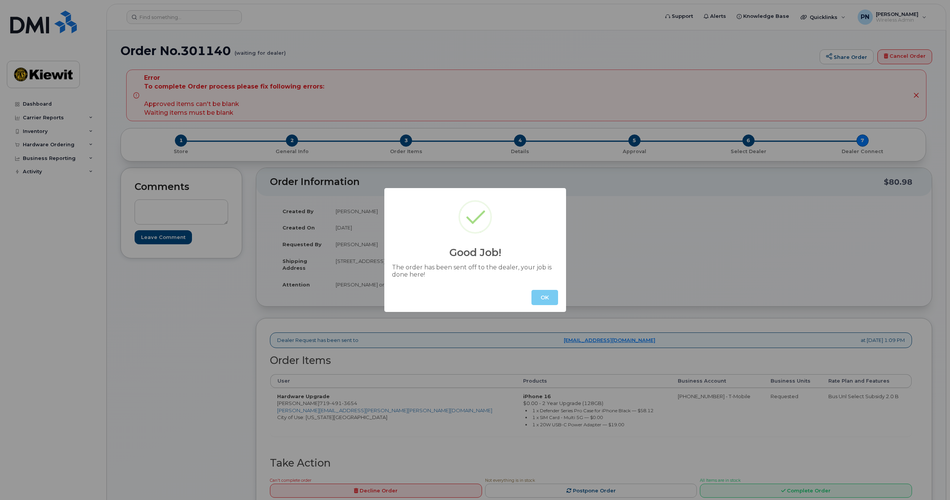
click at [538, 294] on button "OK" at bounding box center [545, 297] width 27 height 15
